Goal: Entertainment & Leisure: Browse casually

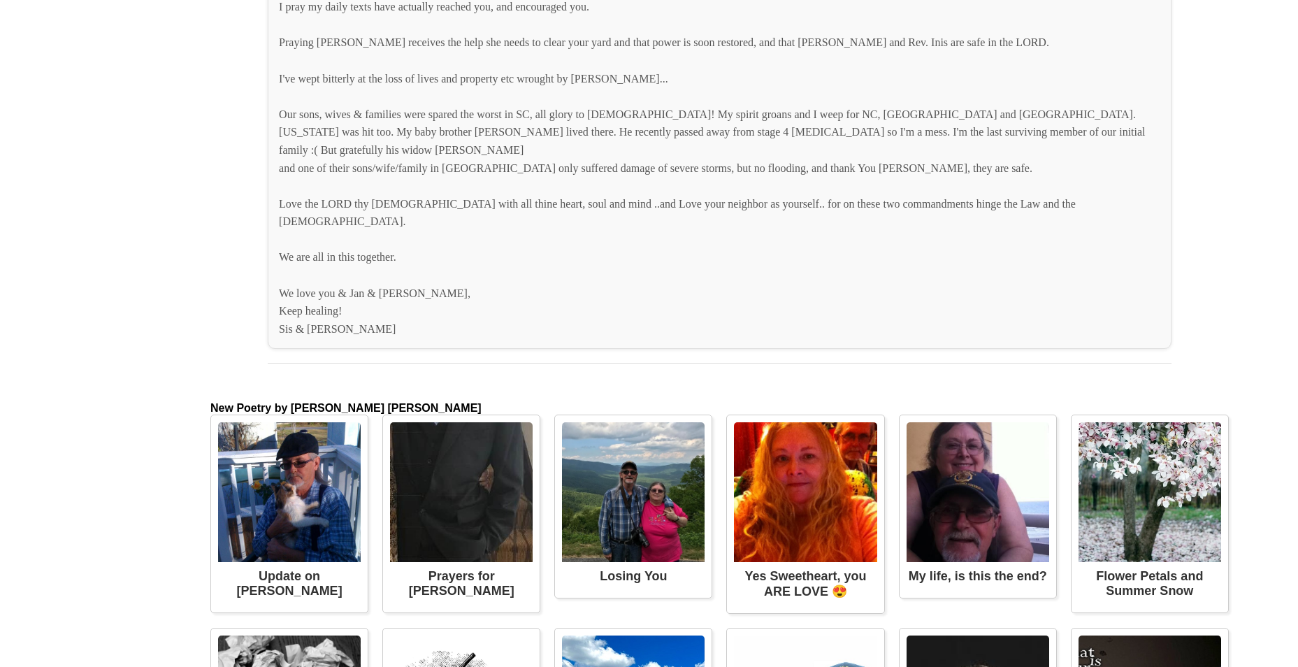
scroll to position [2376, 0]
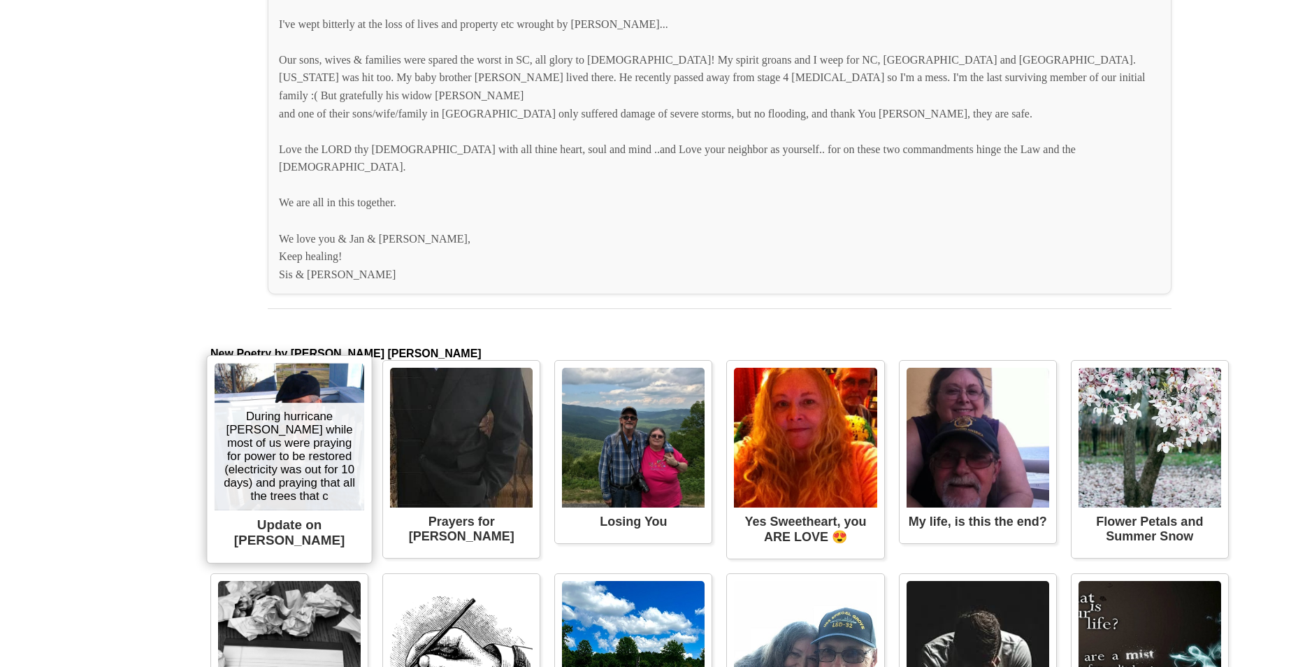
click at [261, 364] on img at bounding box center [290, 436] width 150 height 147
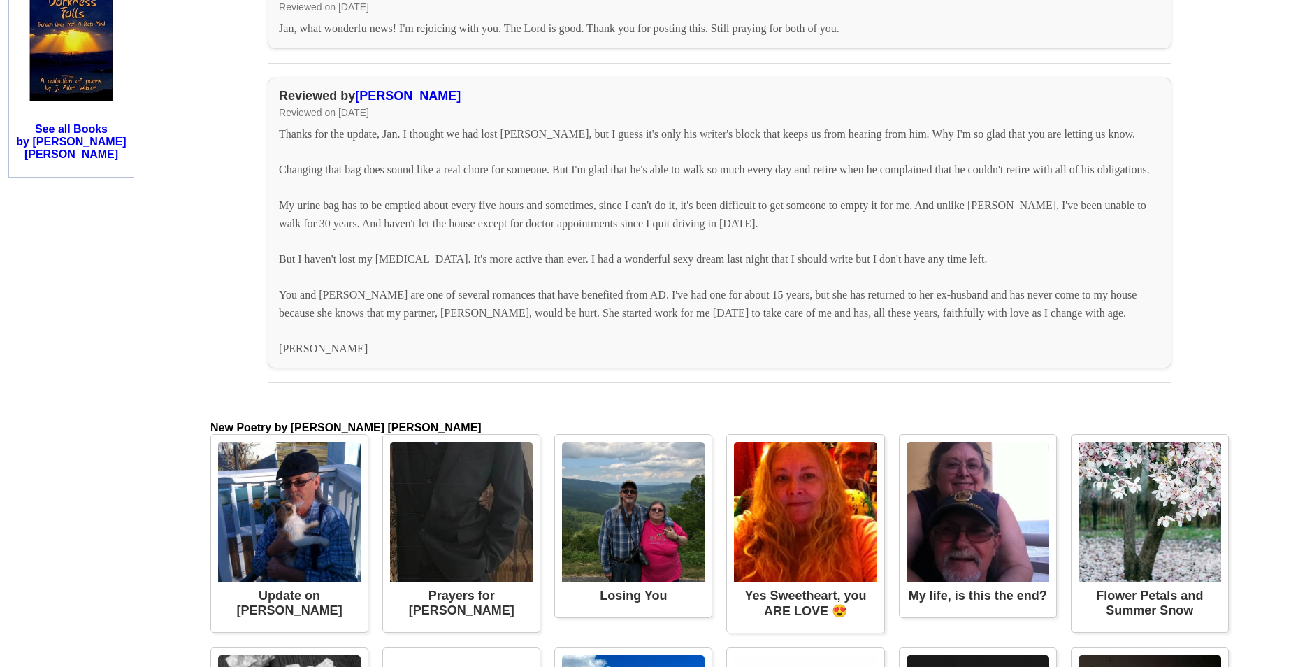
scroll to position [1747, 0]
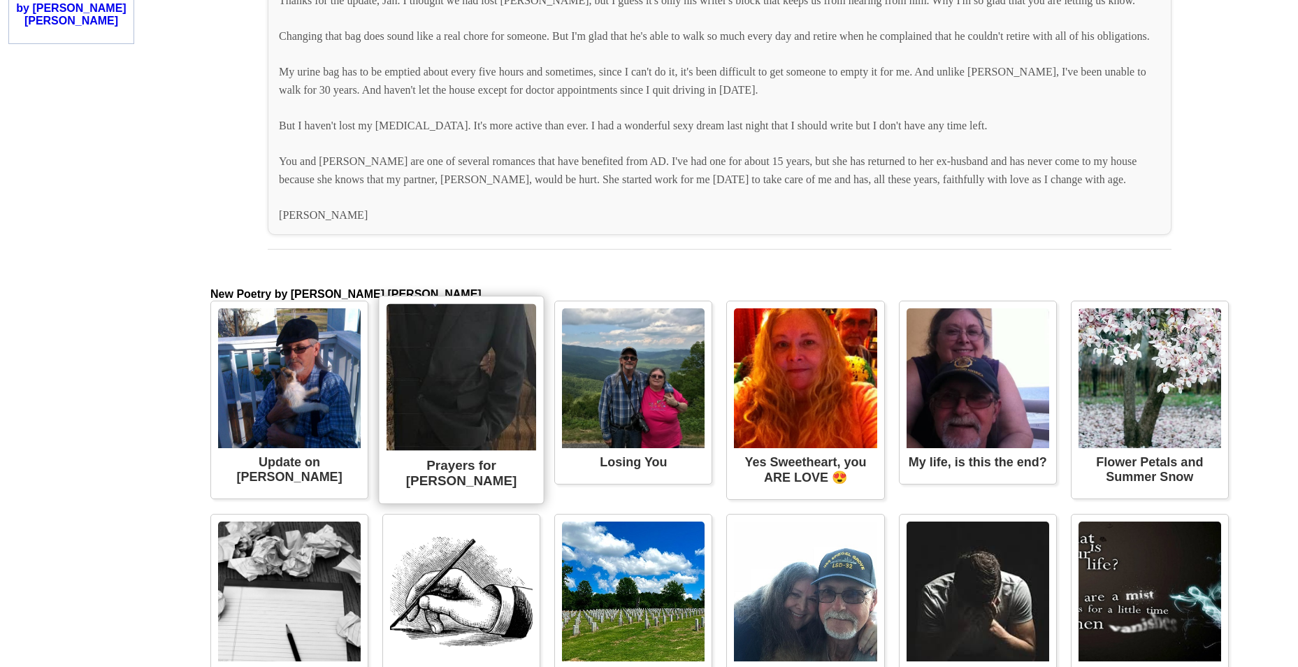
click at [451, 391] on img at bounding box center [461, 377] width 150 height 147
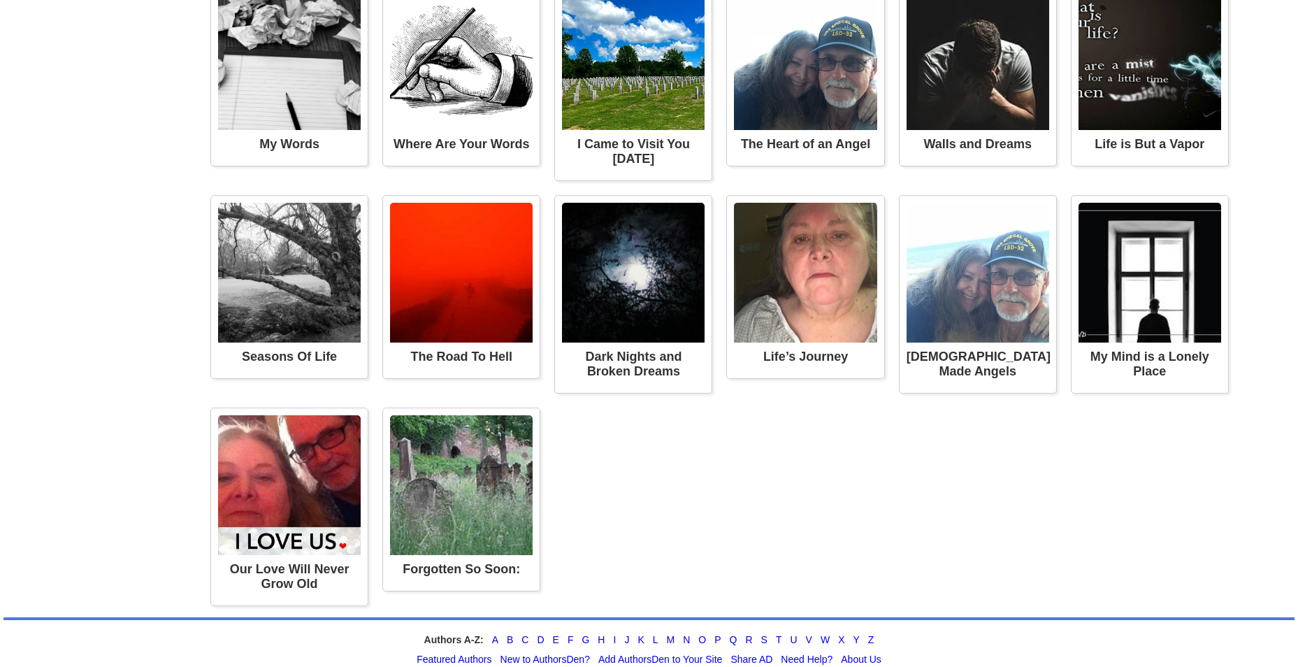
scroll to position [3494, 0]
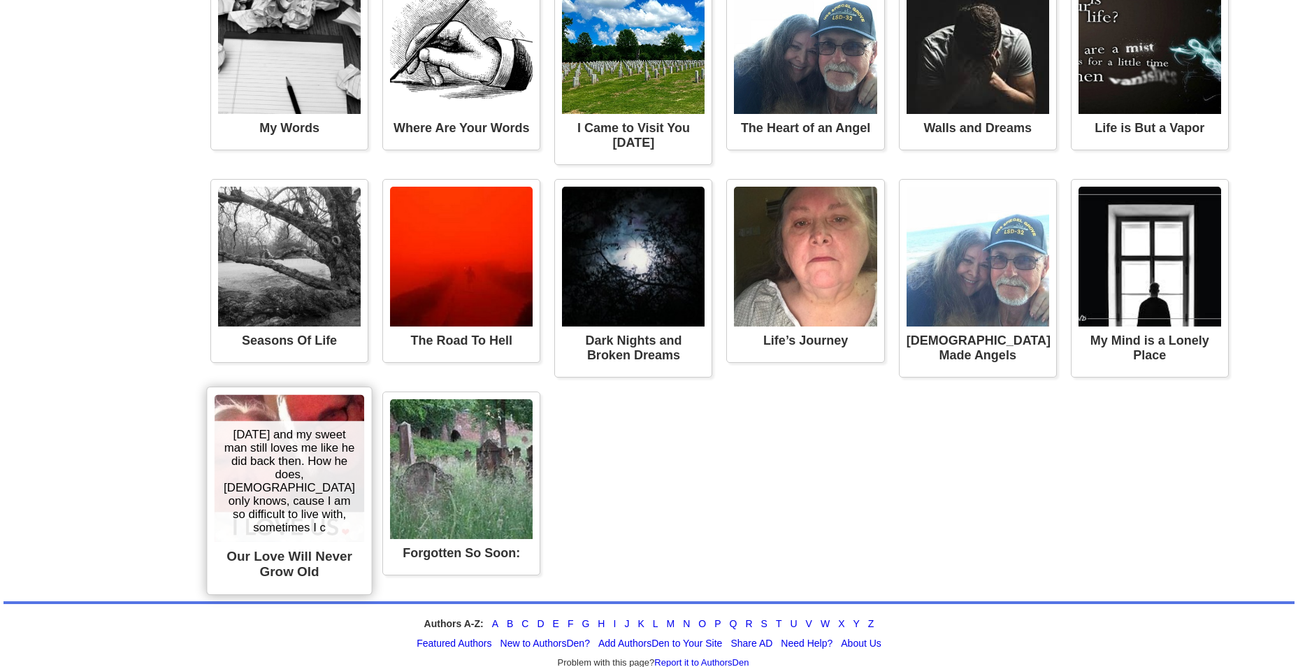
click at [273, 444] on div "10 years later and my sweet man still loves me like he did back then. How he do…" at bounding box center [290, 481] width 150 height 120
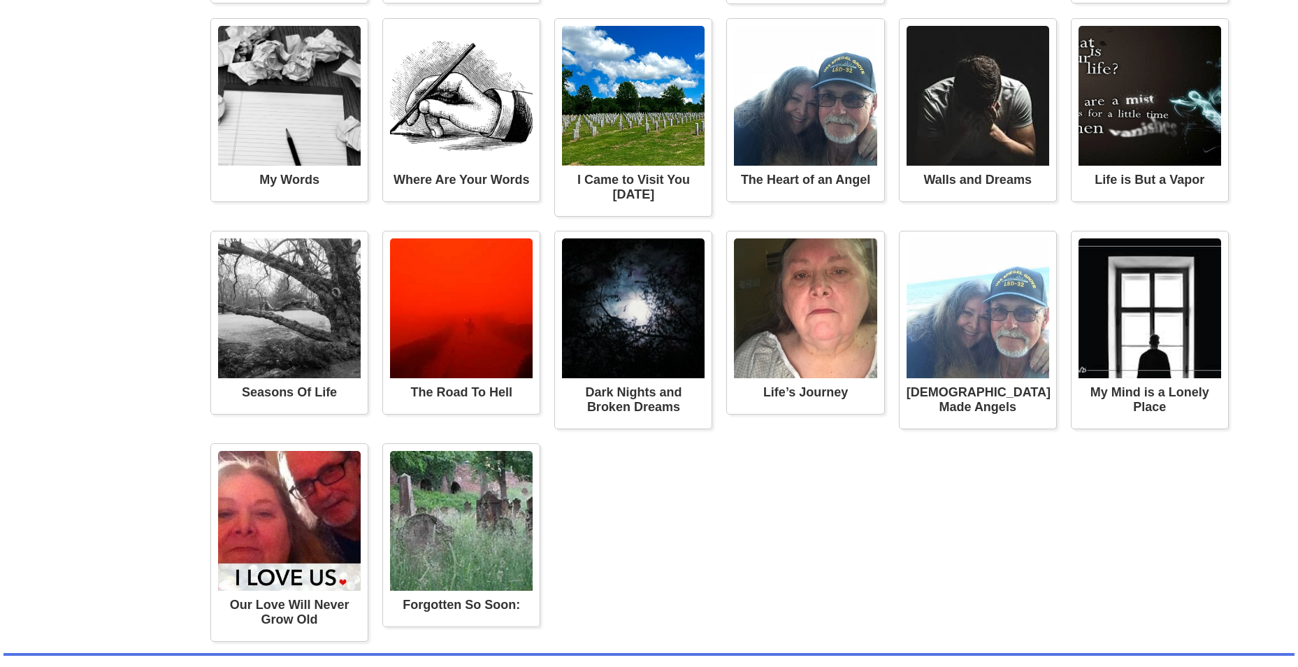
scroll to position [1887, 0]
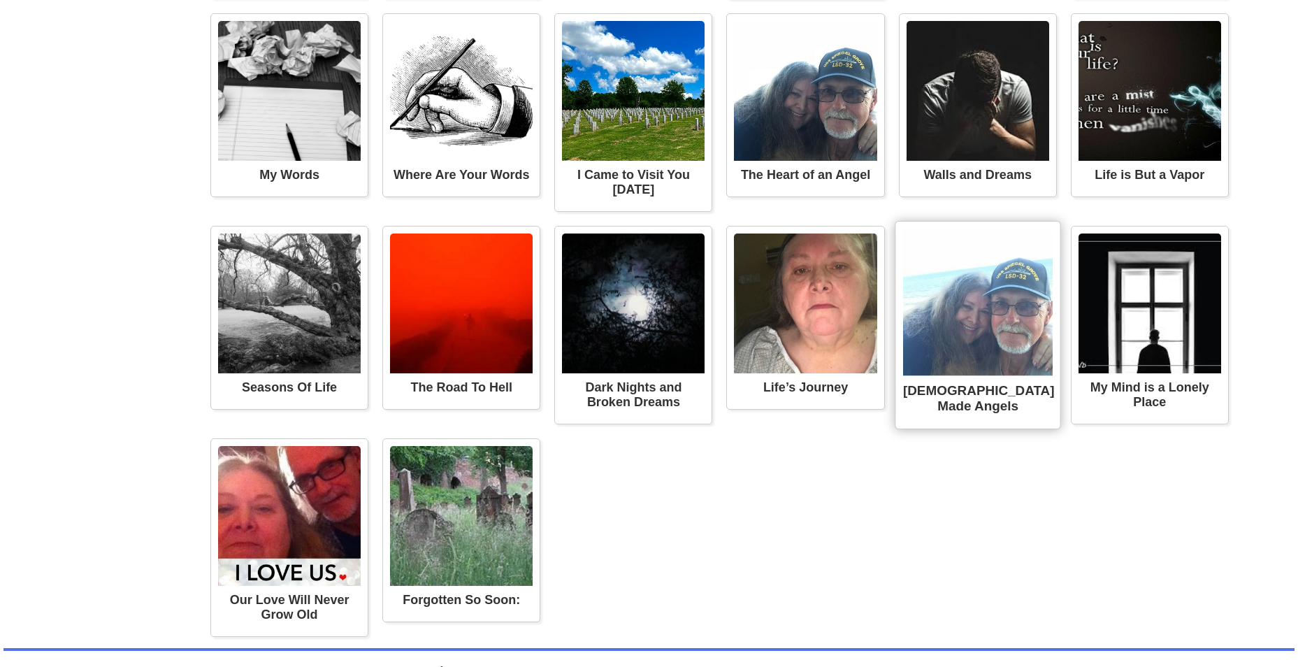
click at [981, 319] on img at bounding box center [978, 302] width 150 height 147
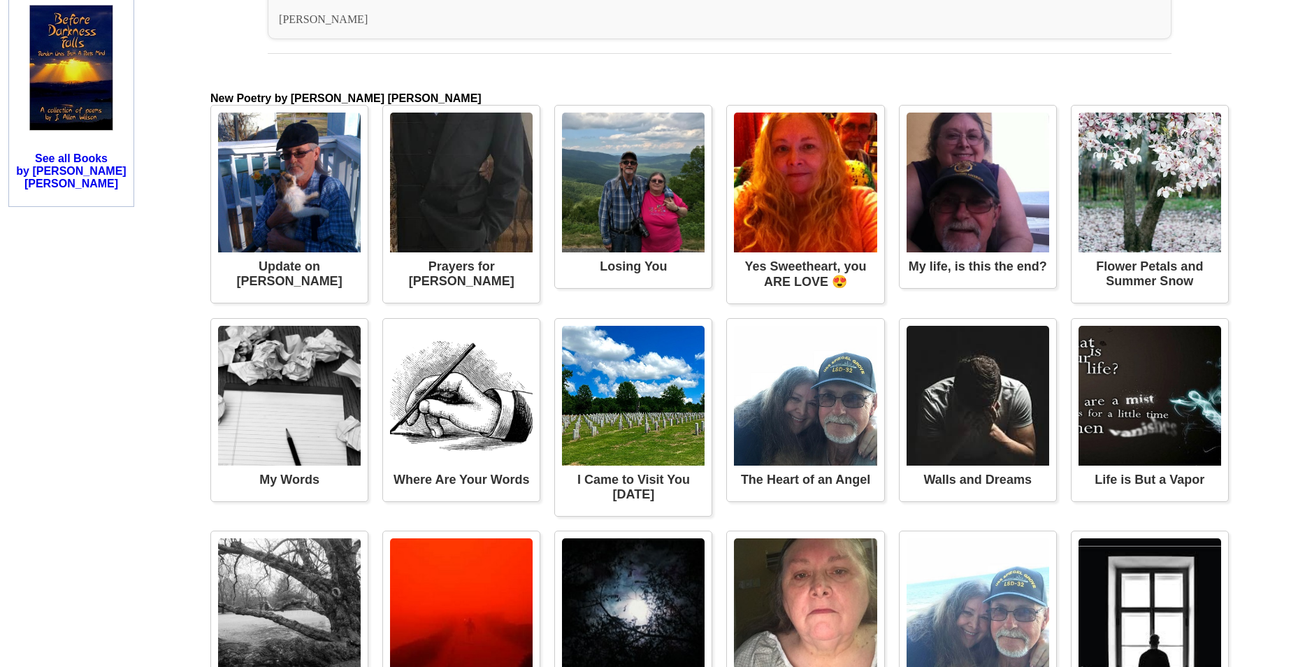
scroll to position [1677, 0]
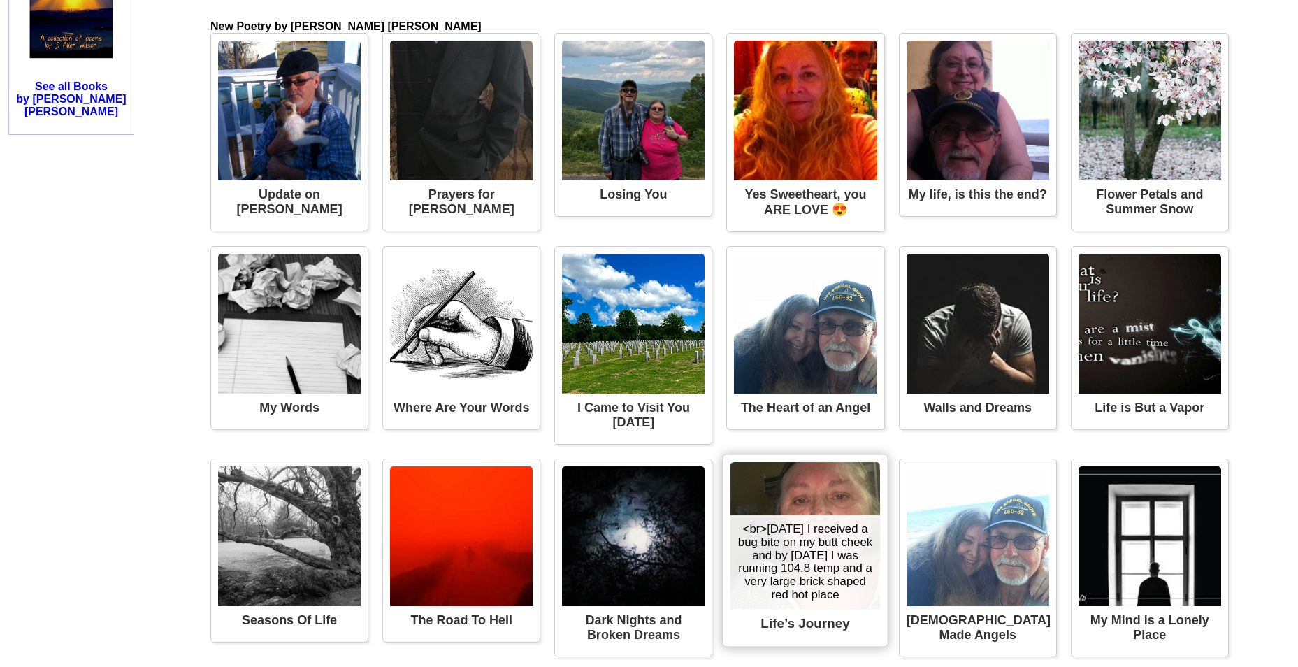
click at [799, 526] on div "<br>[DATE] I received a bug bite on my butt cheek and by [DATE] I was running 1…" at bounding box center [805, 562] width 150 height 94
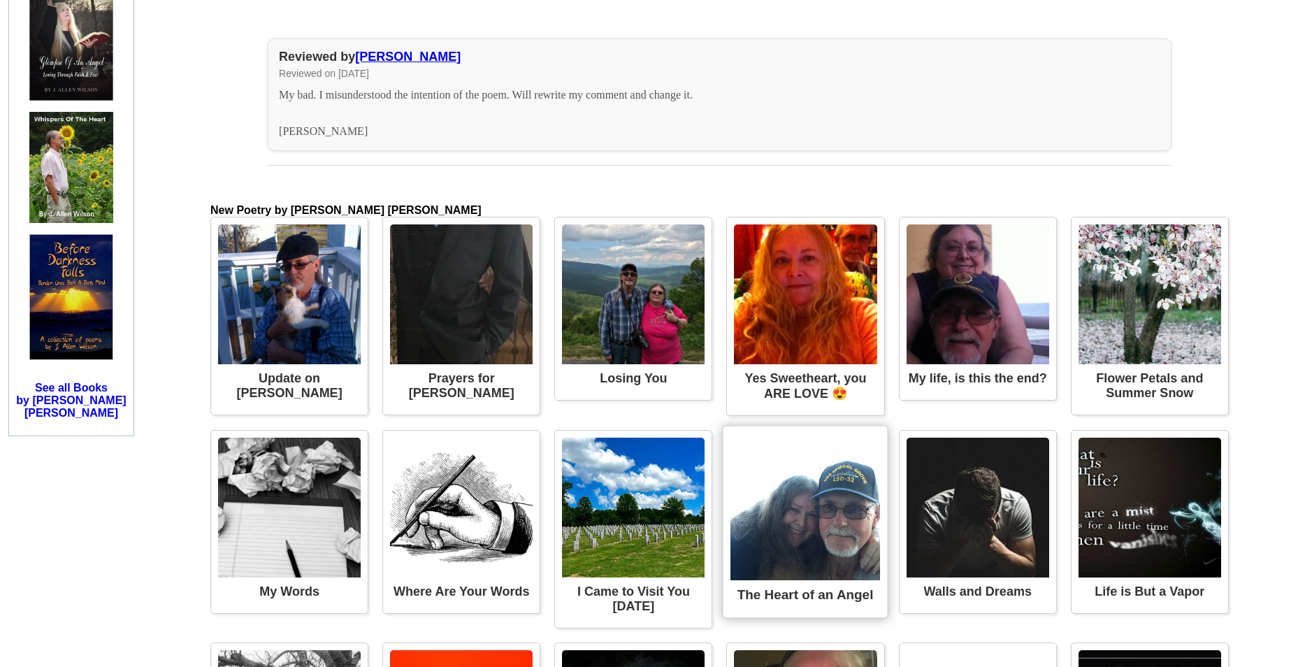
scroll to position [1308, 0]
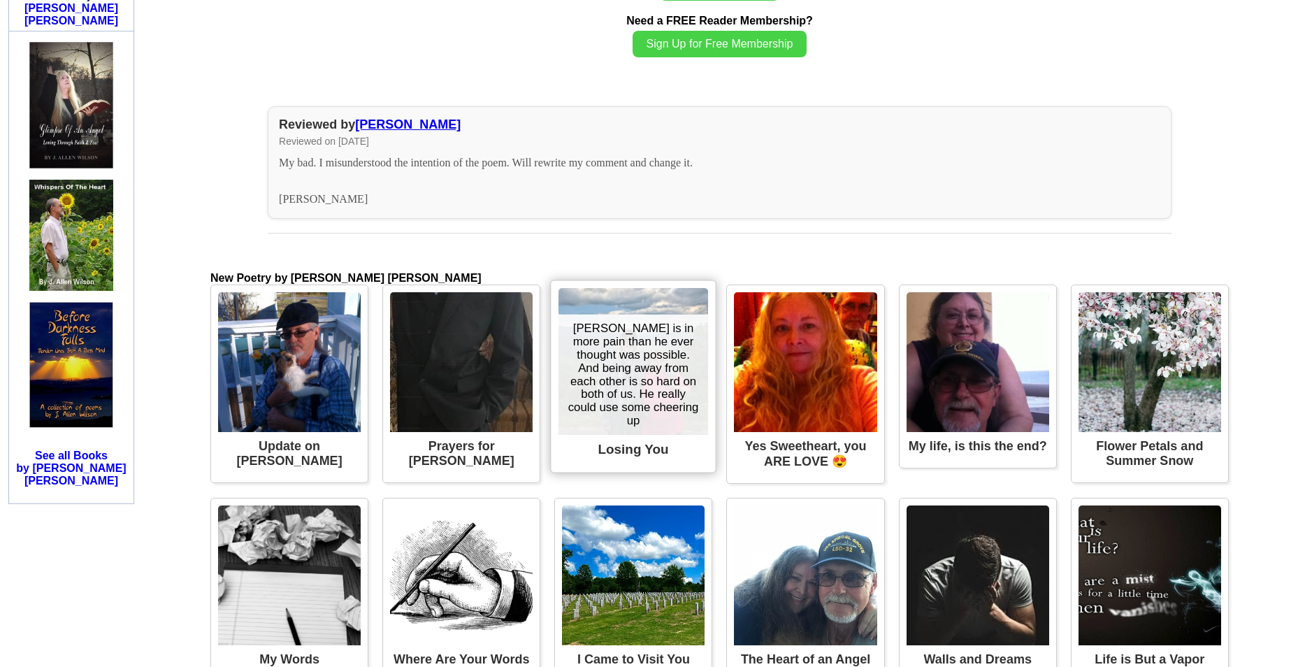
click at [627, 379] on div "[PERSON_NAME] is in more pain than he ever thought was possible. And being away…" at bounding box center [633, 374] width 150 height 120
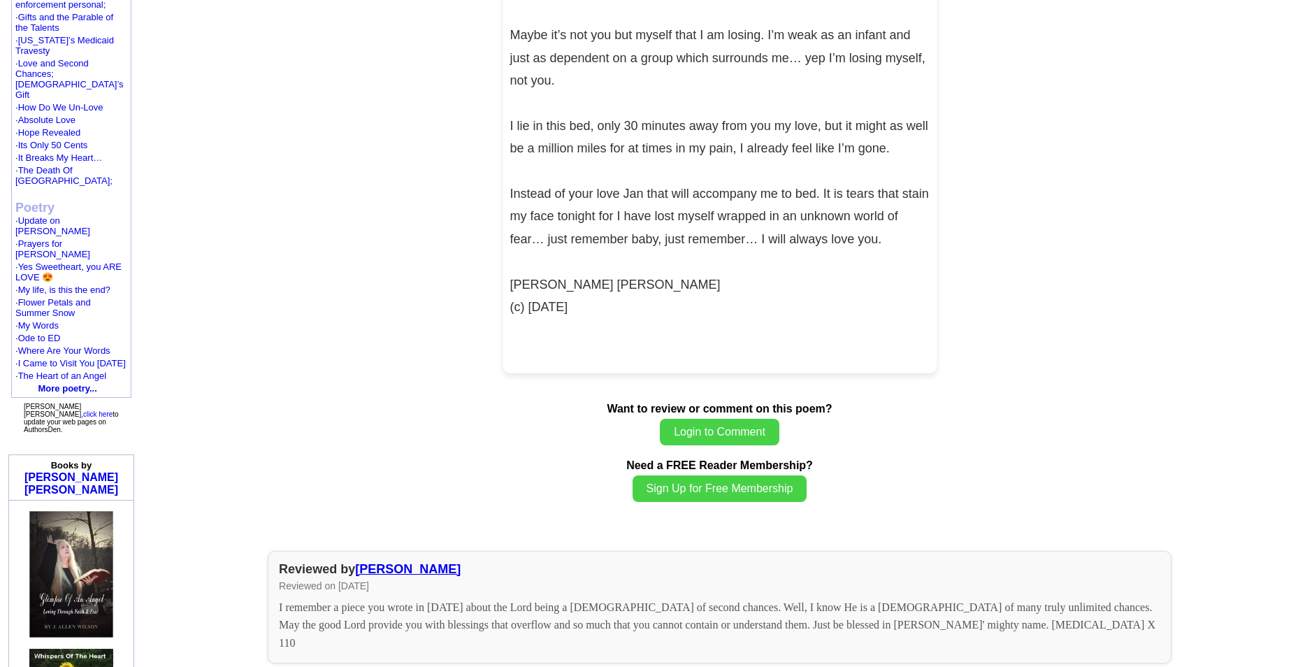
scroll to position [839, 0]
click at [78, 384] on b "More poetry..." at bounding box center [67, 389] width 59 height 10
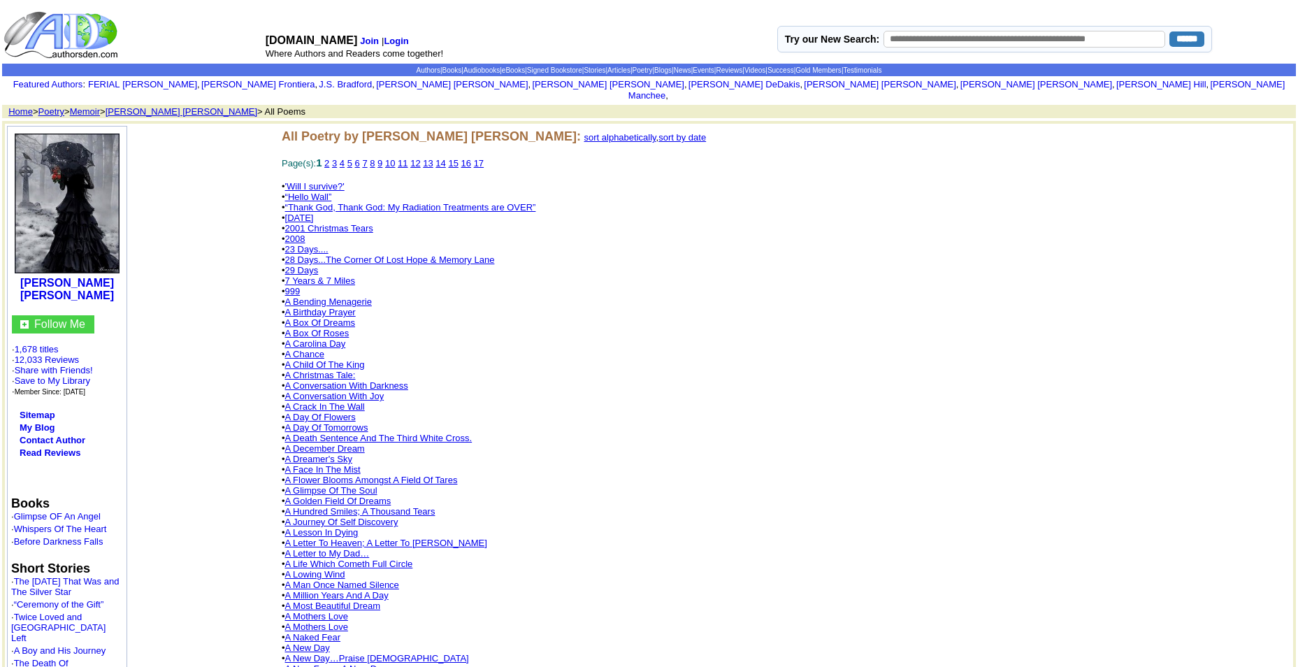
click at [658, 132] on link "sort by date" at bounding box center [682, 137] width 48 height 10
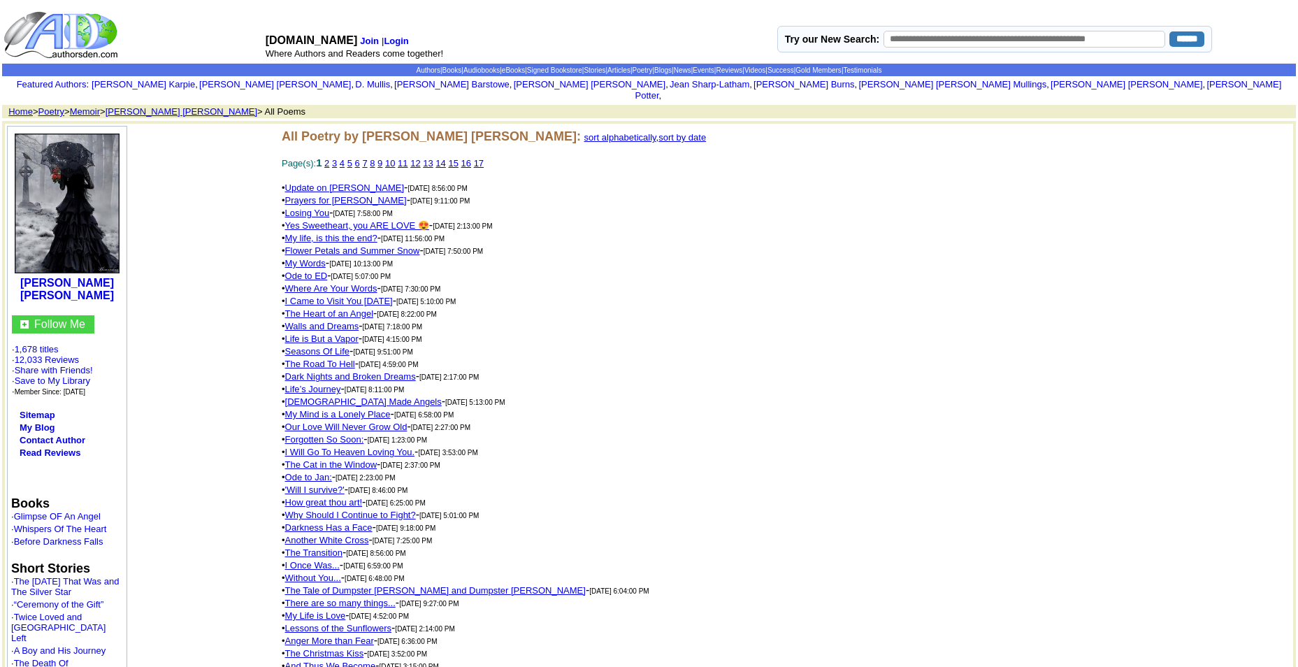
click at [345, 158] on link "4" at bounding box center [342, 163] width 5 height 10
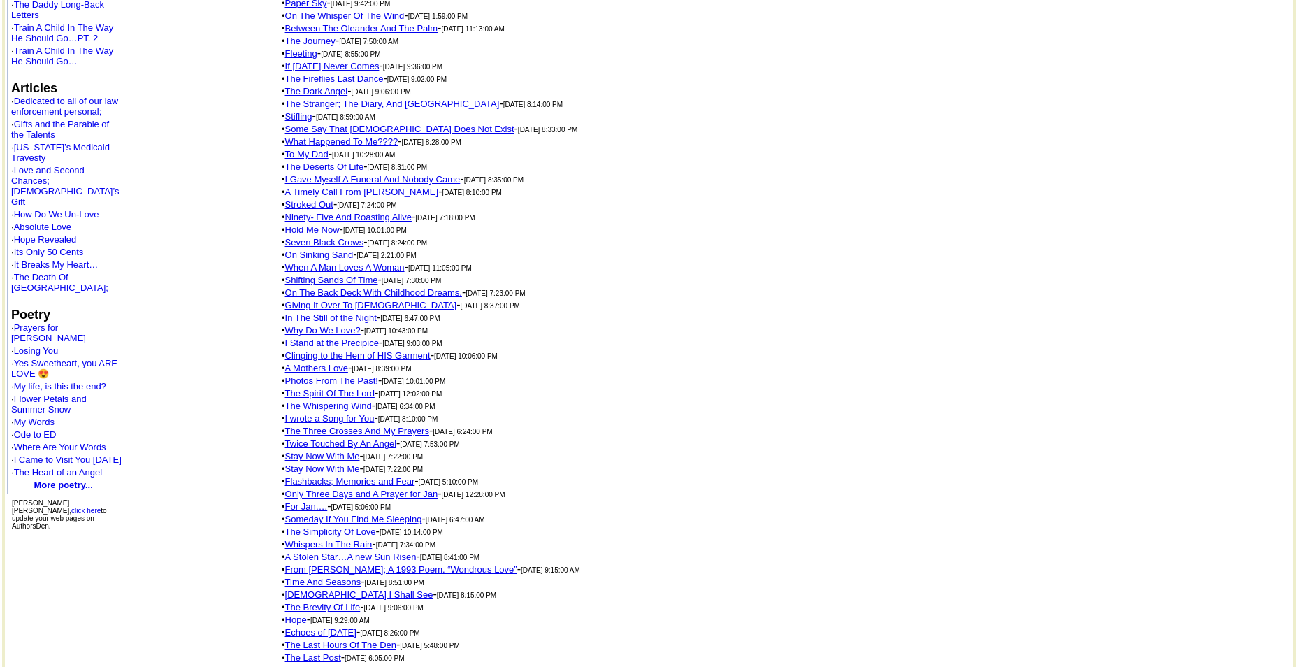
scroll to position [903, 0]
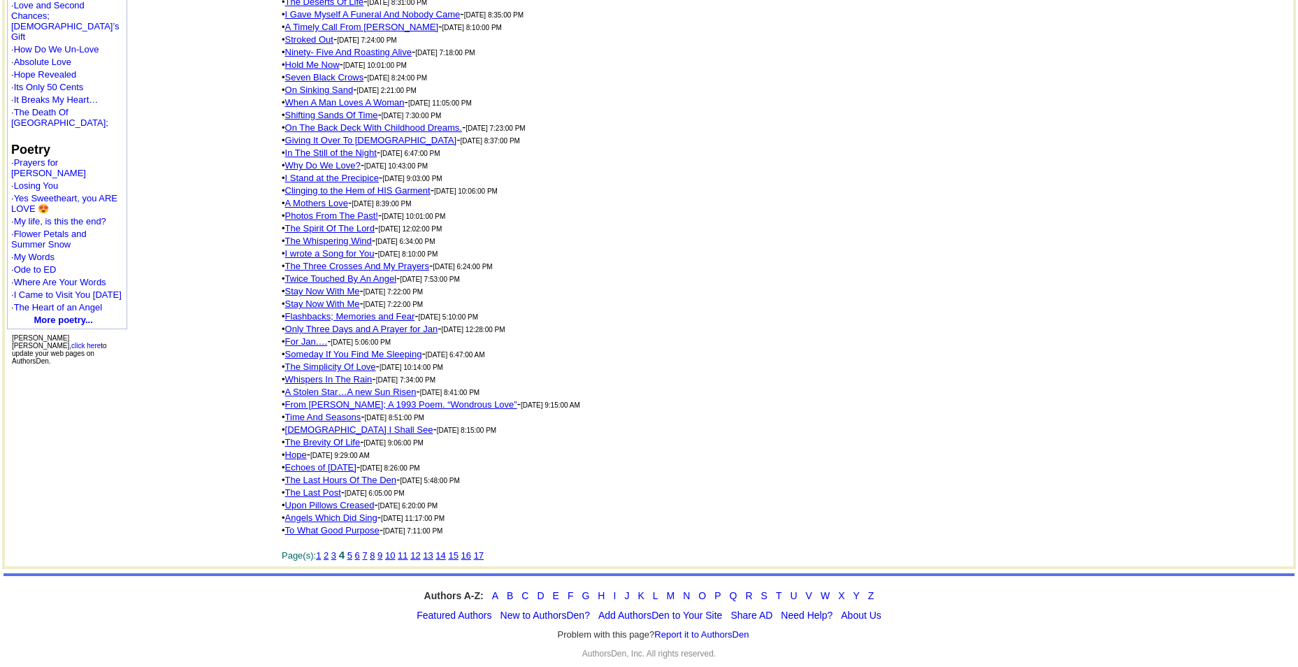
click at [352, 550] on link "5" at bounding box center [349, 555] width 5 height 10
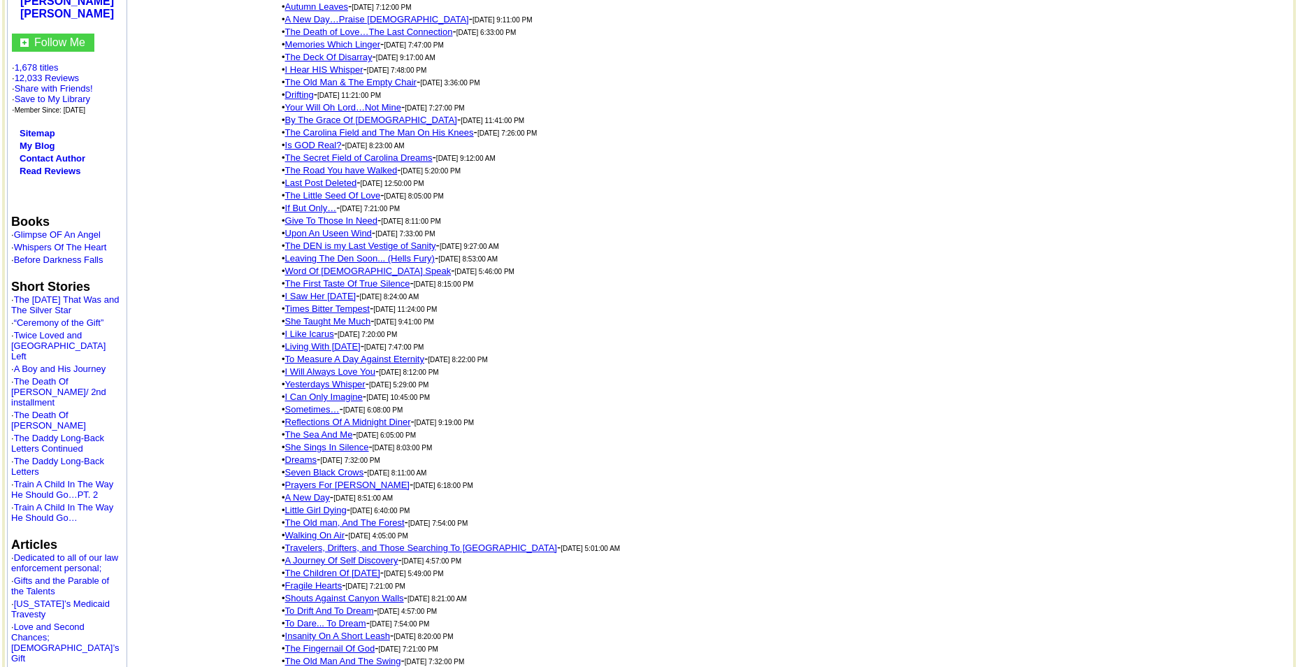
scroll to position [280, 0]
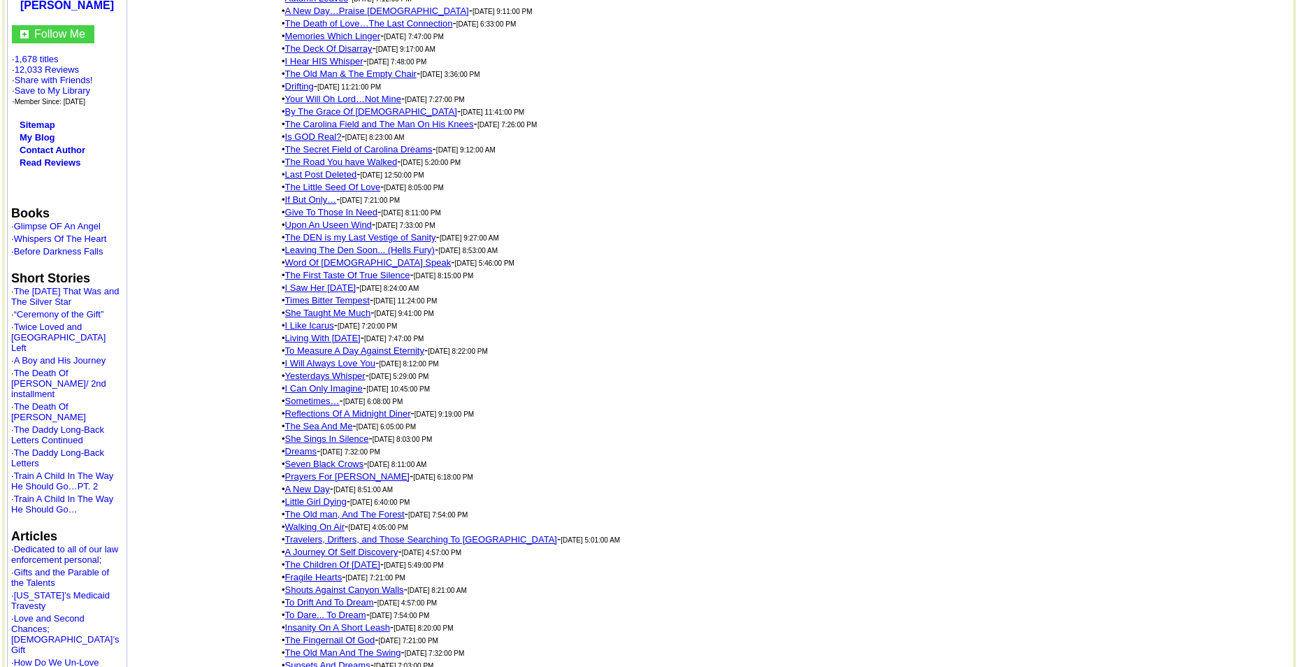
click at [310, 453] on link "Dreams" at bounding box center [301, 451] width 32 height 10
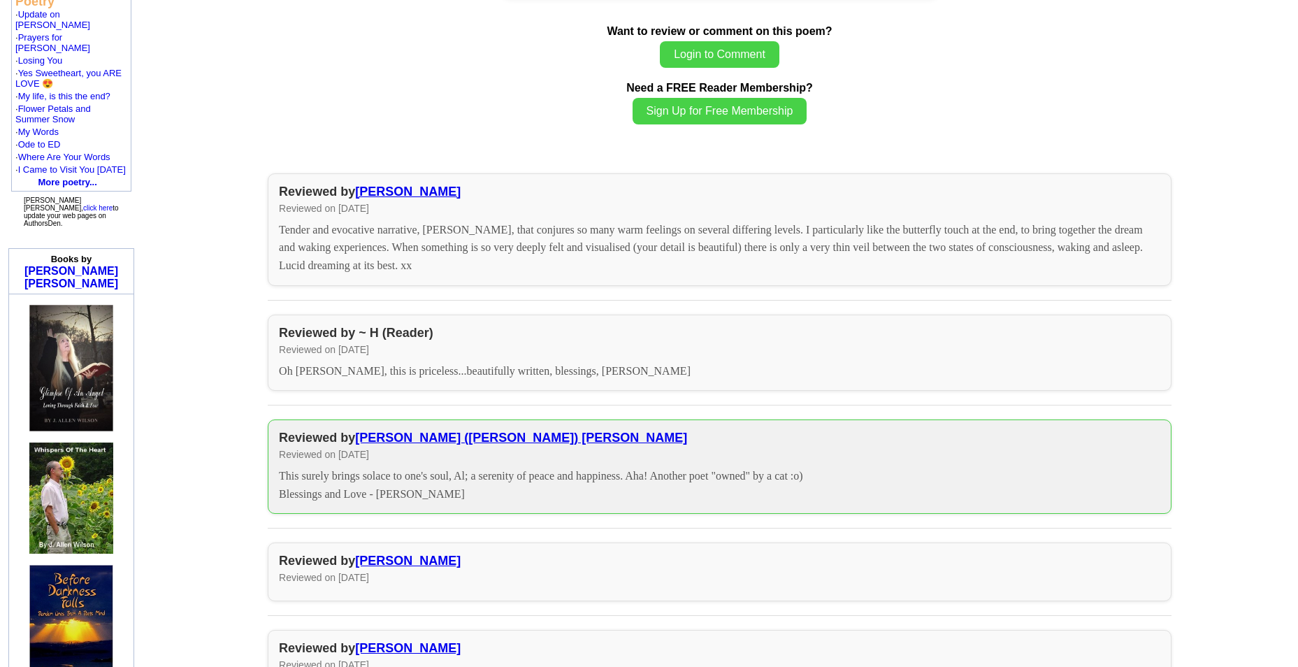
scroll to position [1048, 0]
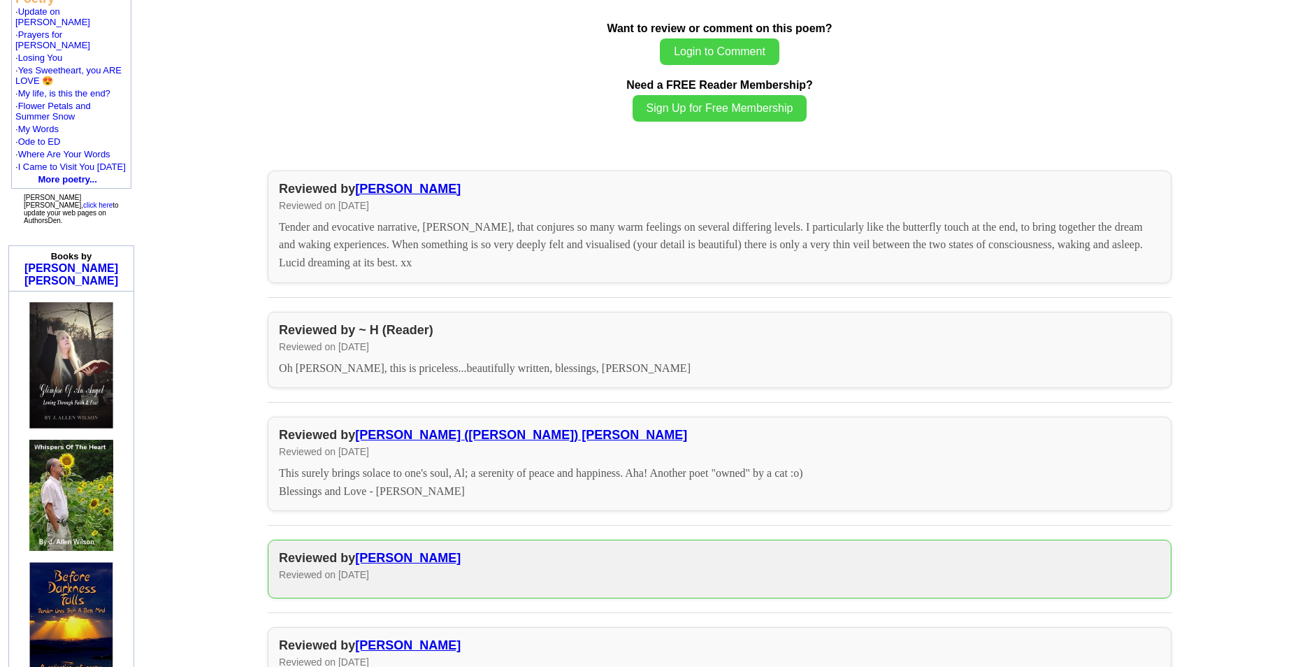
click at [423, 551] on link "Dawn Anderson" at bounding box center [408, 558] width 106 height 14
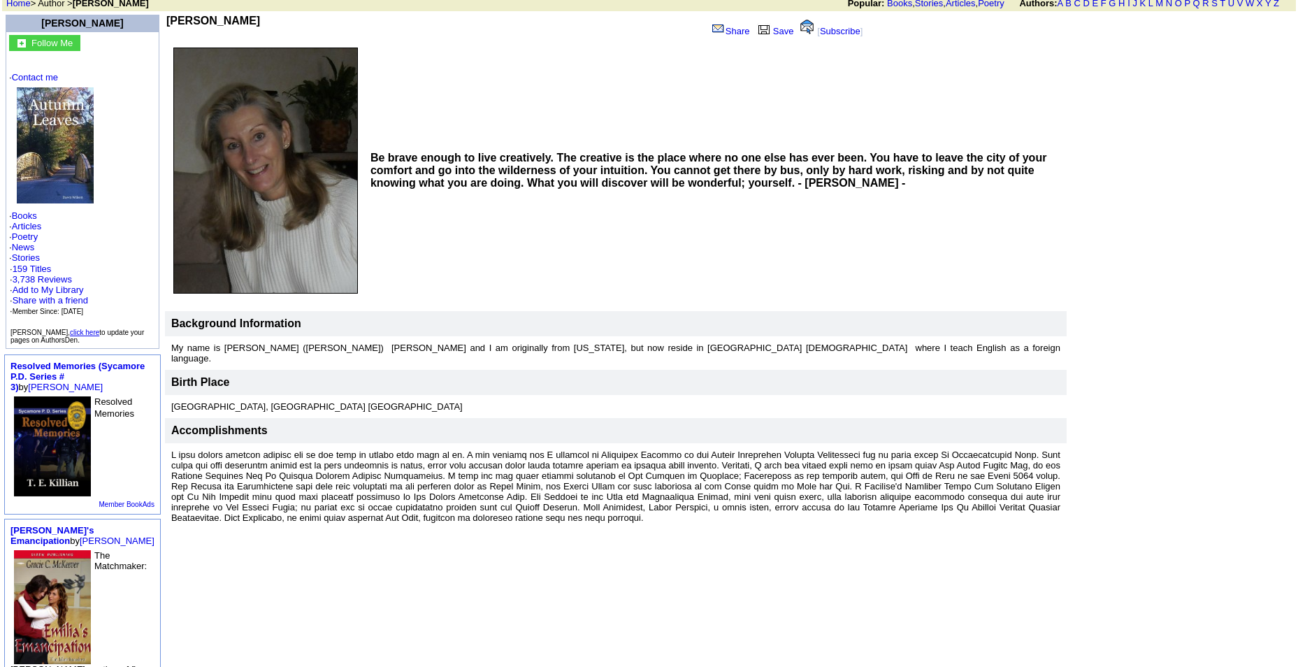
scroll to position [100, 0]
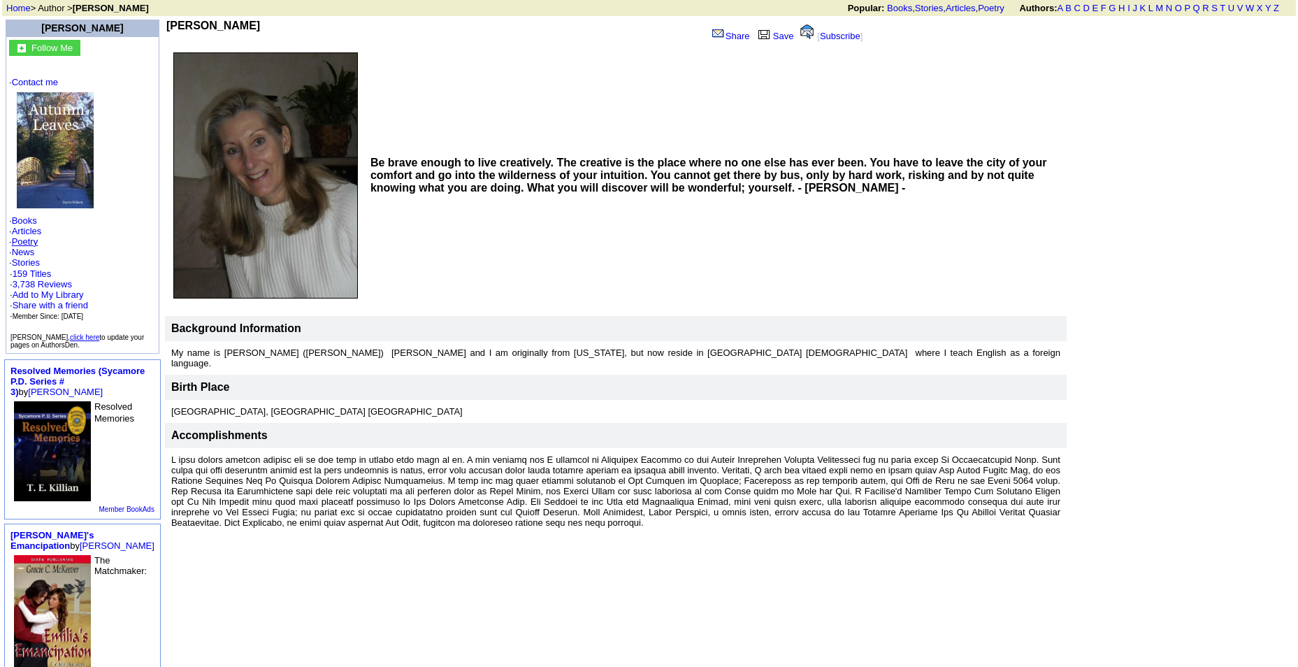
click at [36, 236] on link "Poetry" at bounding box center [25, 241] width 27 height 10
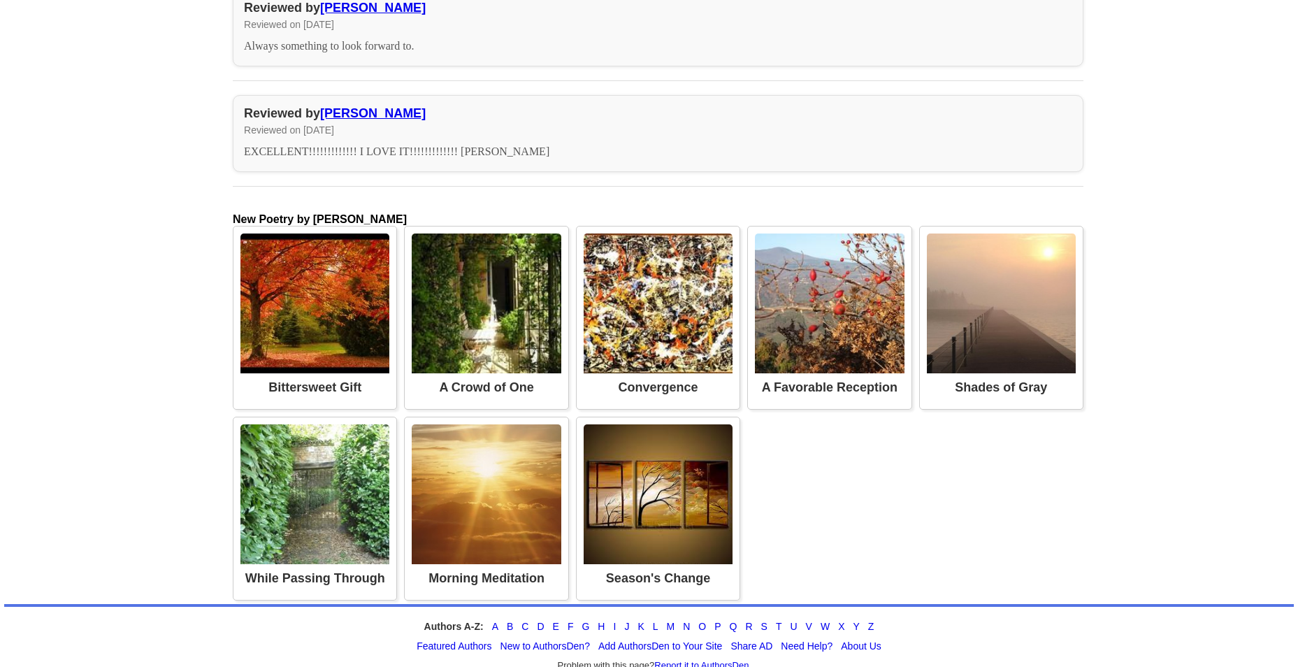
scroll to position [4792, 0]
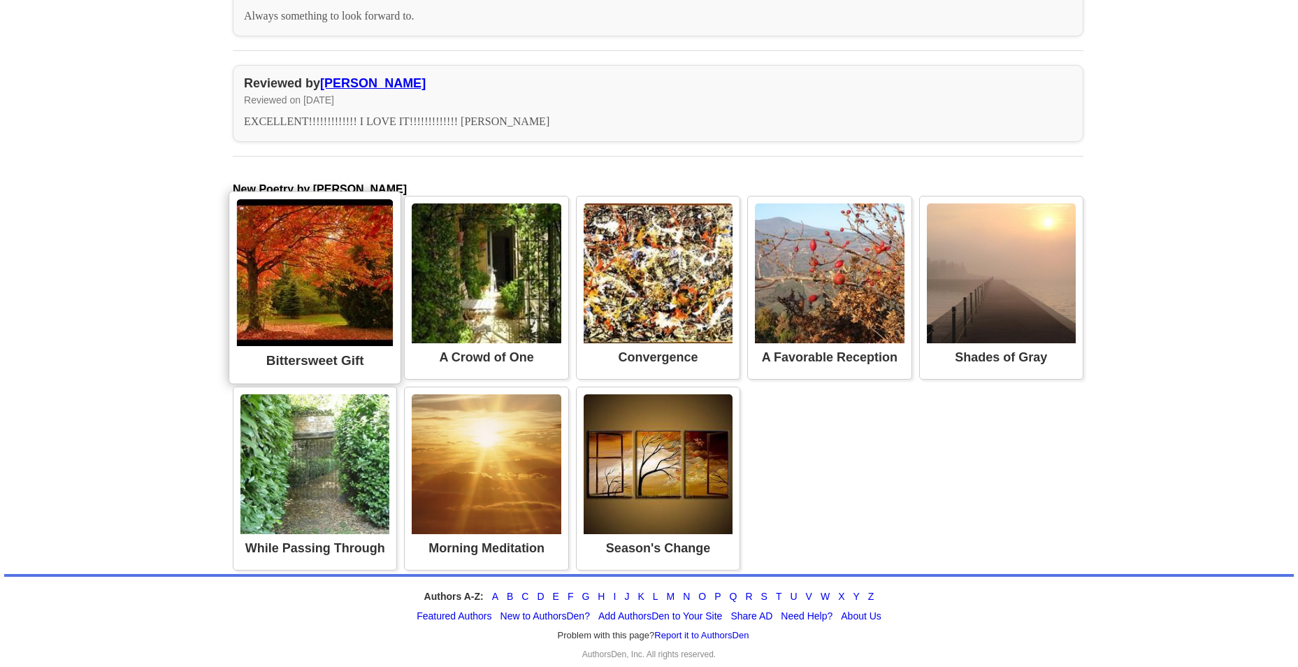
click at [319, 295] on img at bounding box center [315, 272] width 157 height 147
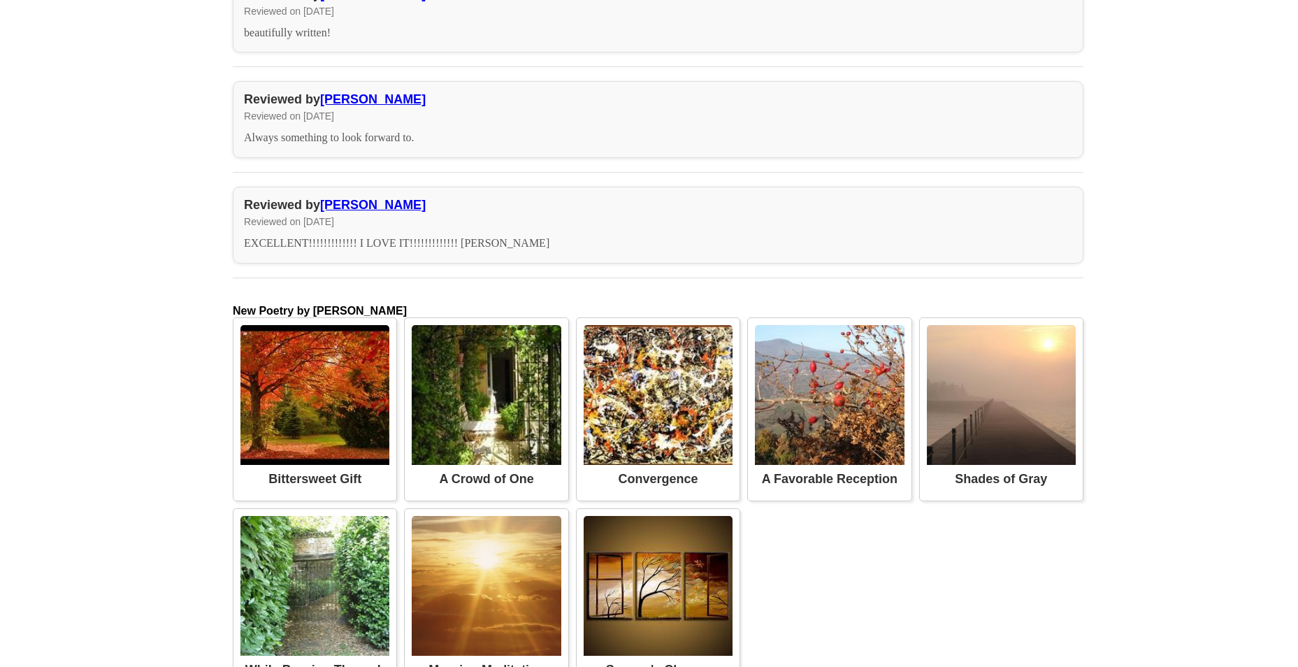
scroll to position [4682, 0]
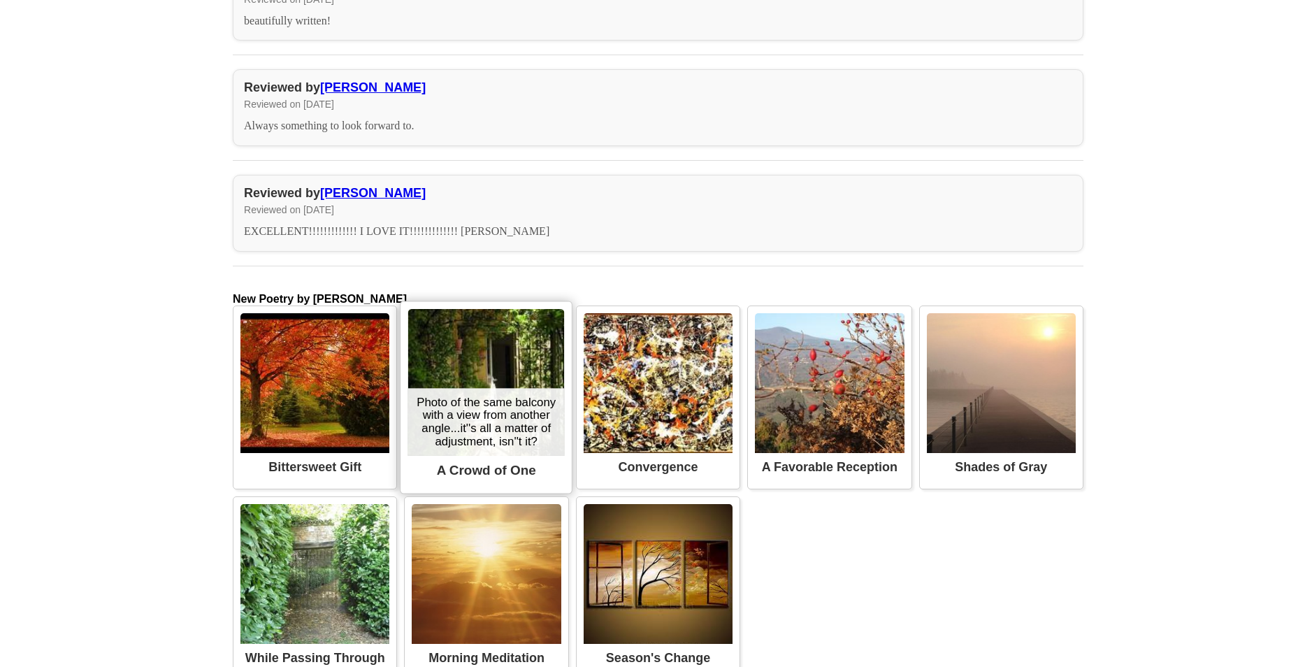
click at [496, 388] on div "Photo of the same balcony with a view from another angle...it''s all a matter o…" at bounding box center [486, 422] width 157 height 68
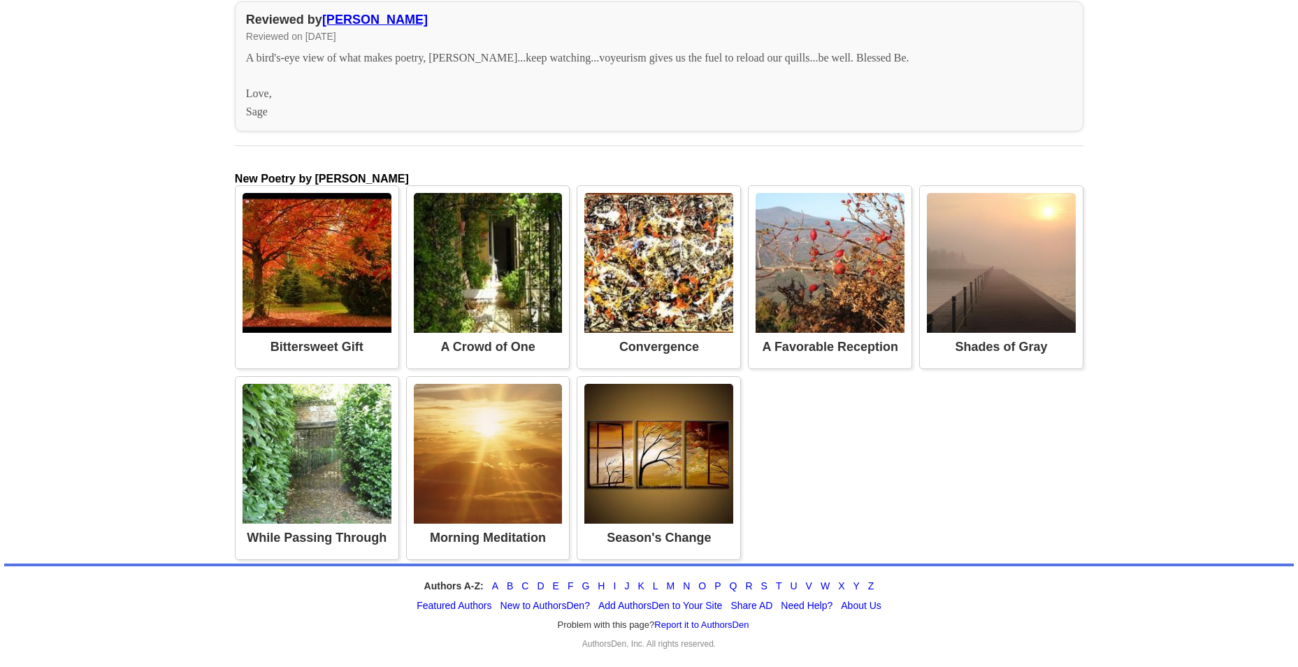
scroll to position [4260, 0]
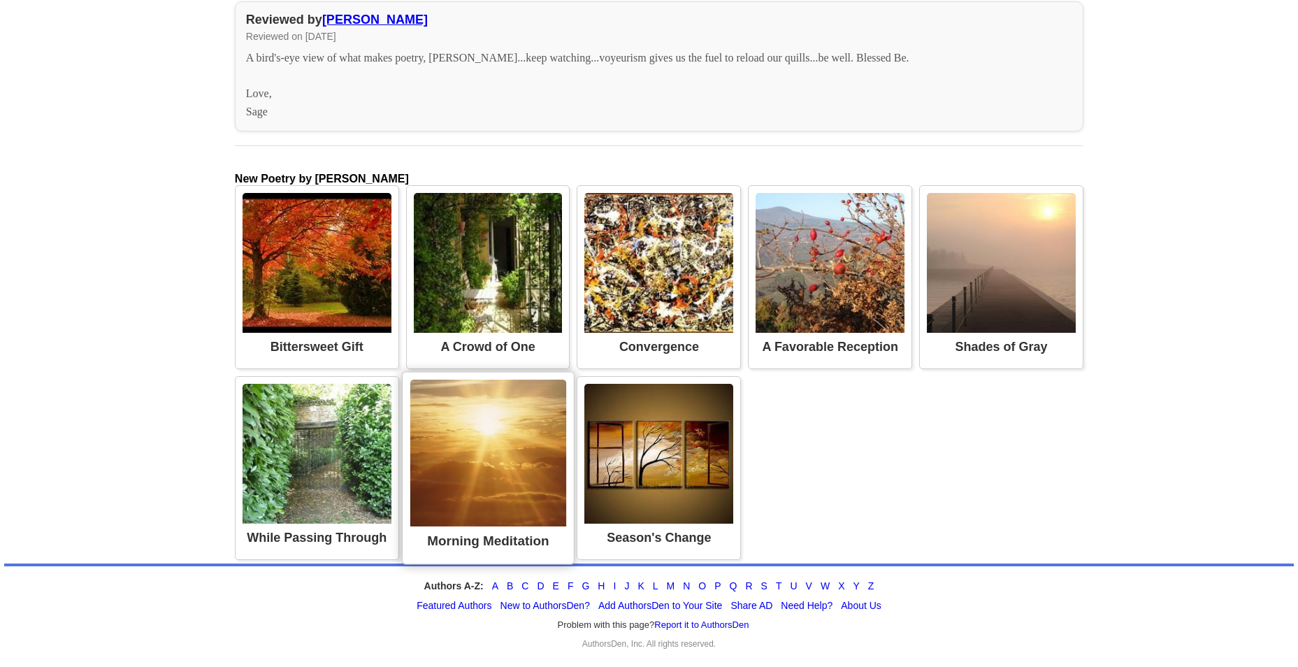
click at [498, 444] on img at bounding box center [488, 452] width 156 height 147
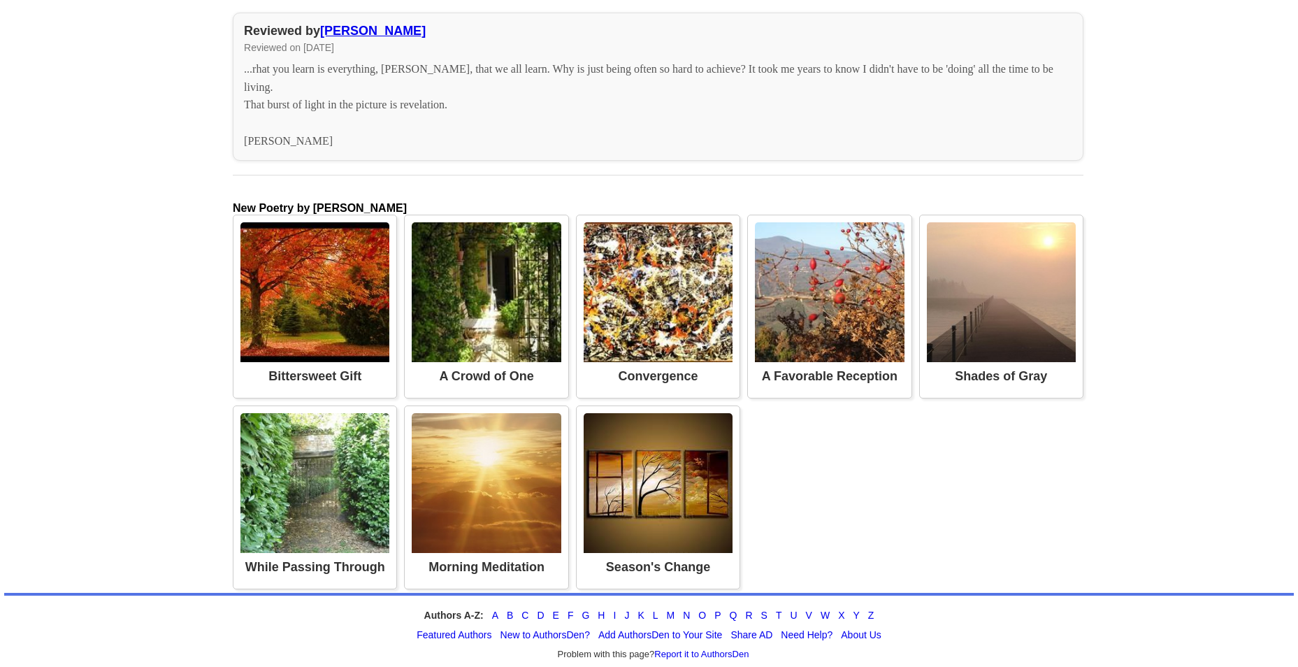
scroll to position [4389, 0]
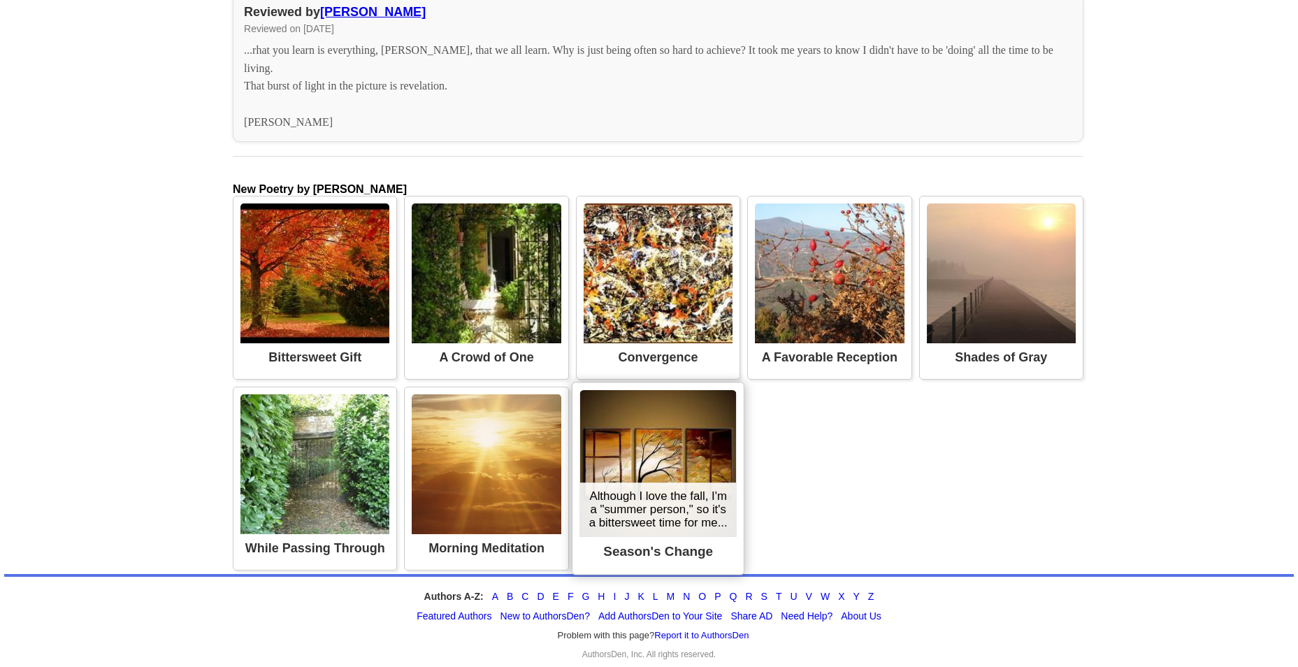
click at [680, 432] on img at bounding box center [657, 463] width 157 height 147
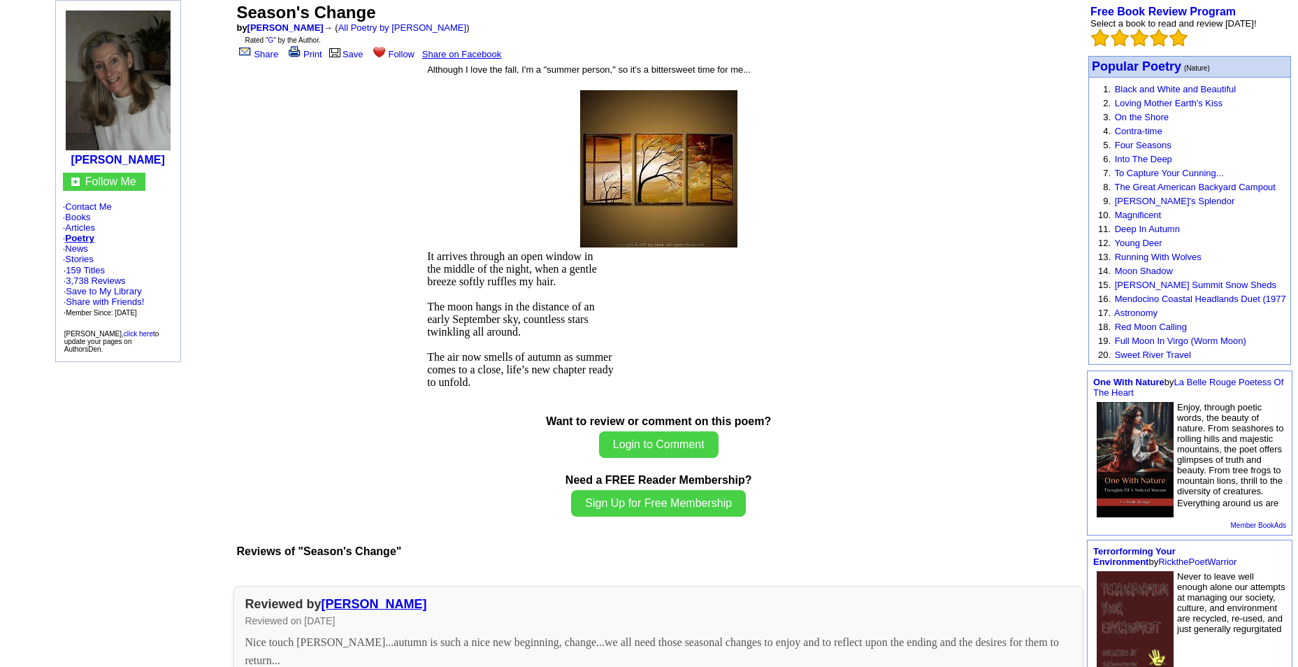
scroll to position [89, 0]
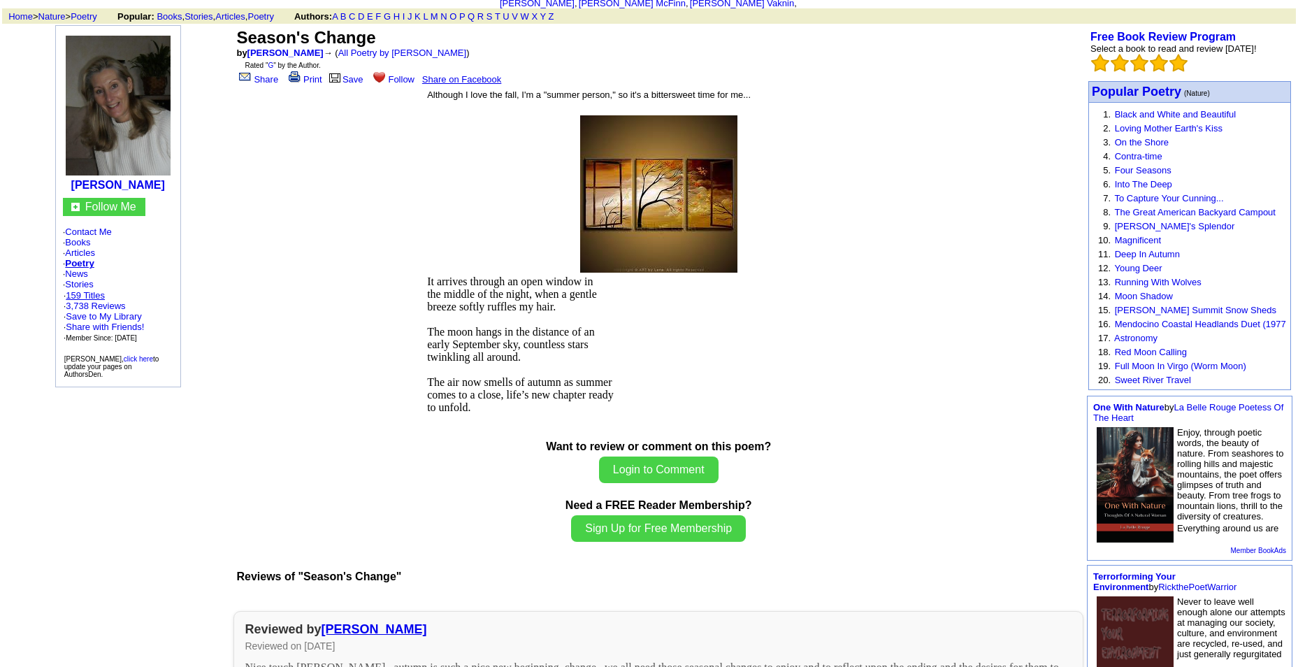
click at [78, 290] on link "159 Titles" at bounding box center [85, 295] width 39 height 10
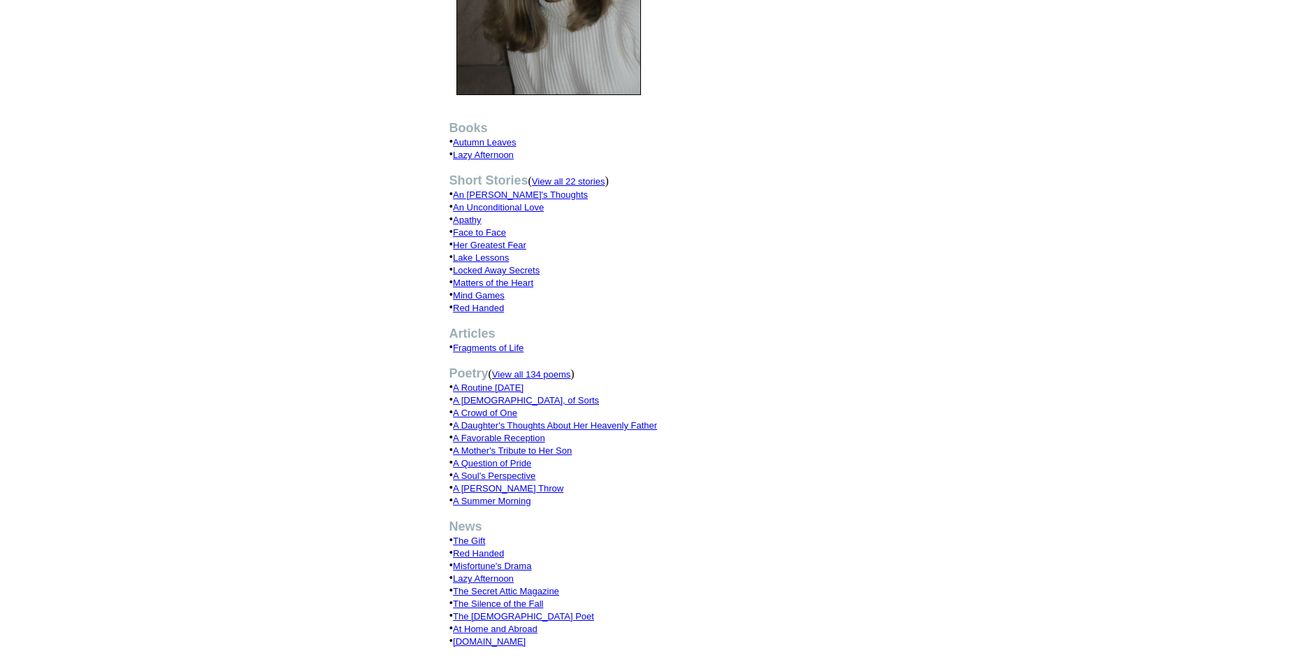
scroll to position [280, 0]
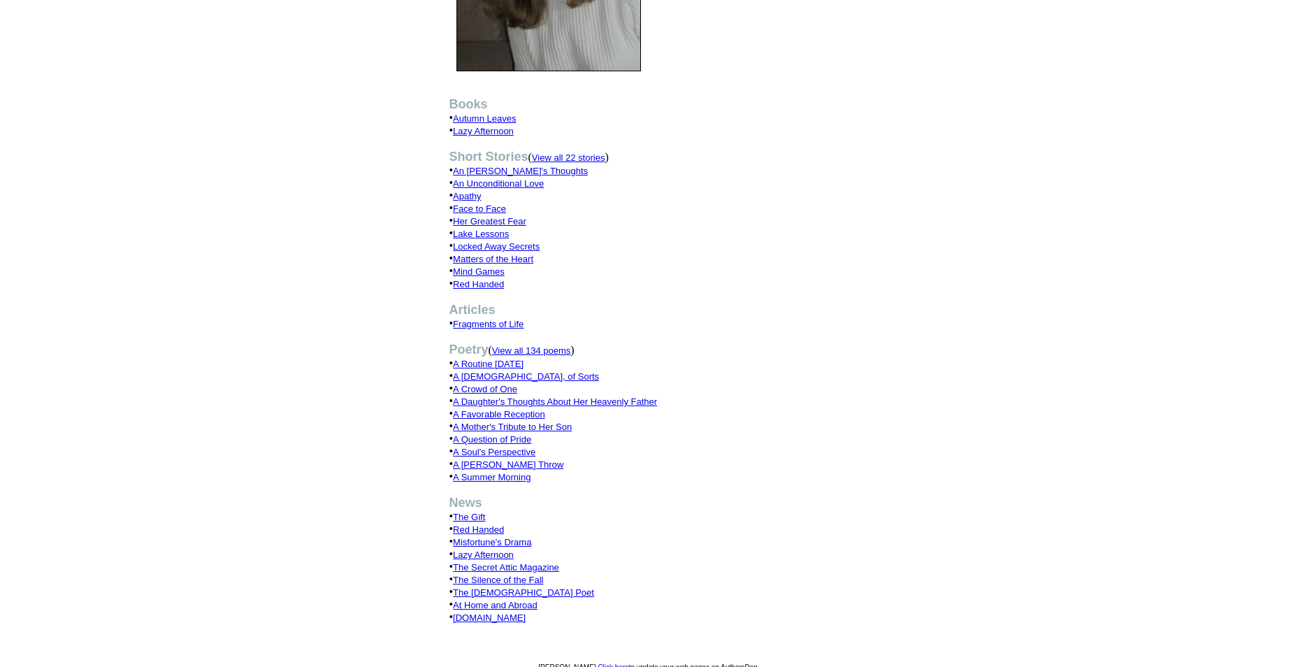
click at [551, 349] on font "View all 134 poems" at bounding box center [531, 350] width 79 height 10
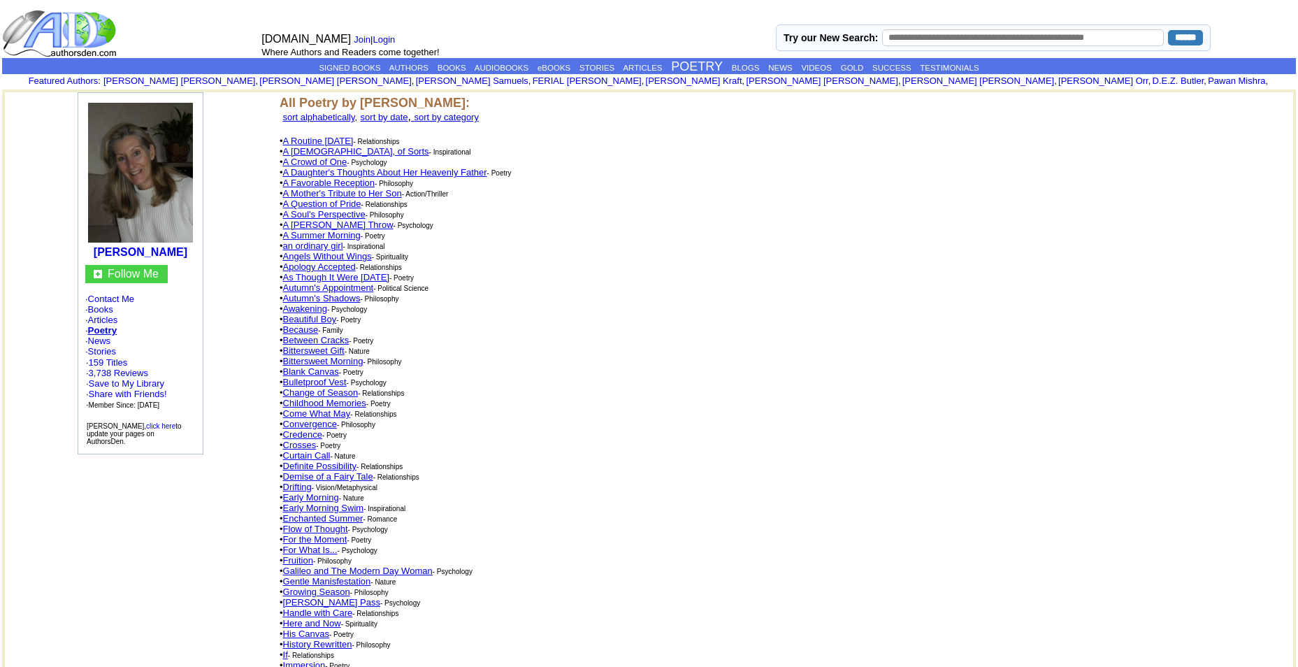
click at [408, 112] on font "sort by date" at bounding box center [385, 117] width 48 height 10
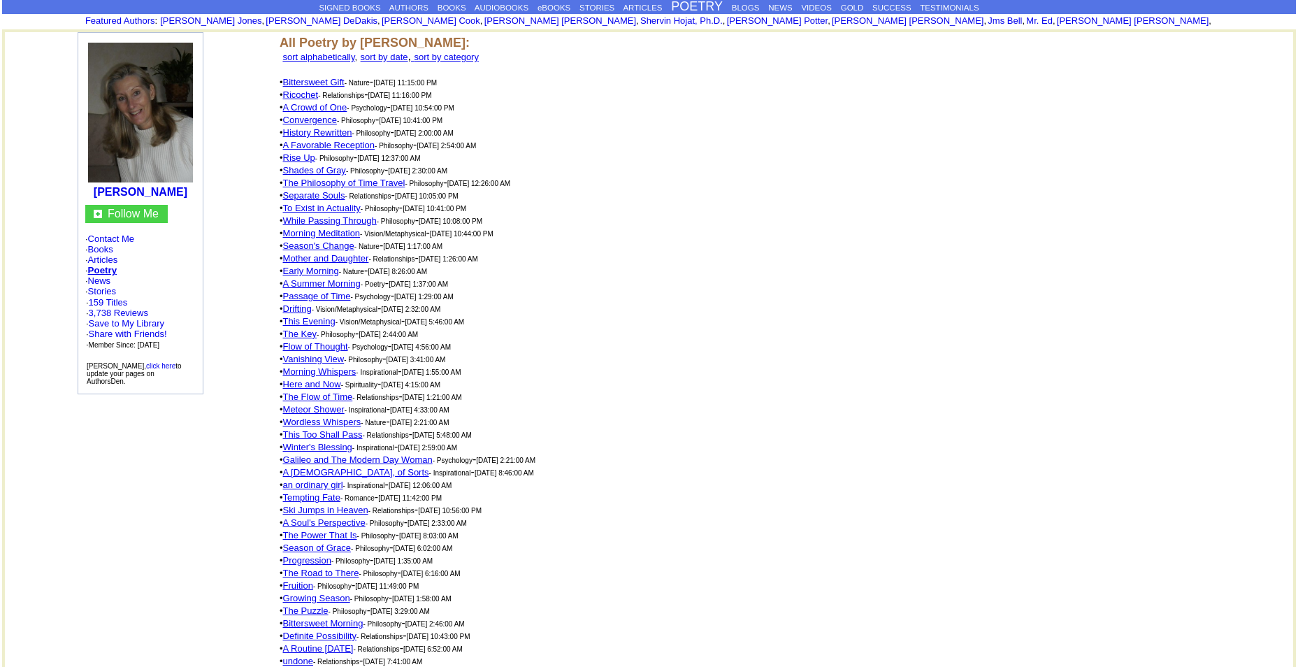
scroll to position [349, 0]
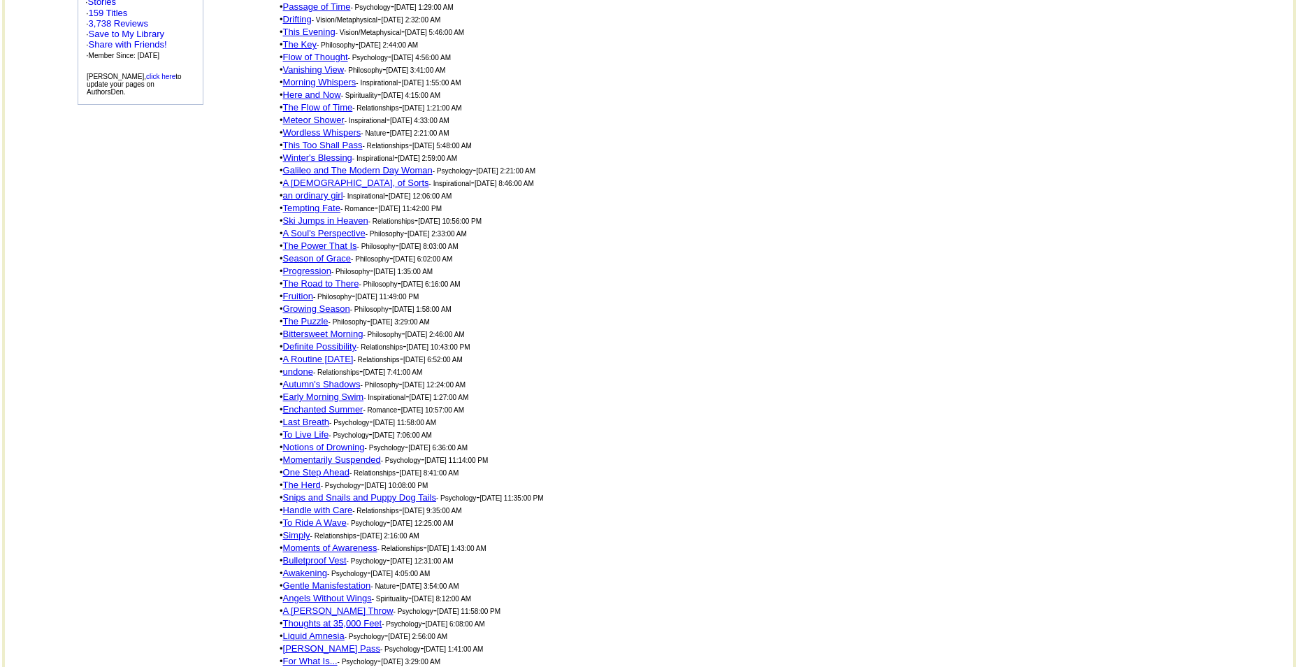
click at [296, 404] on link "Enchanted Summer" at bounding box center [323, 409] width 80 height 10
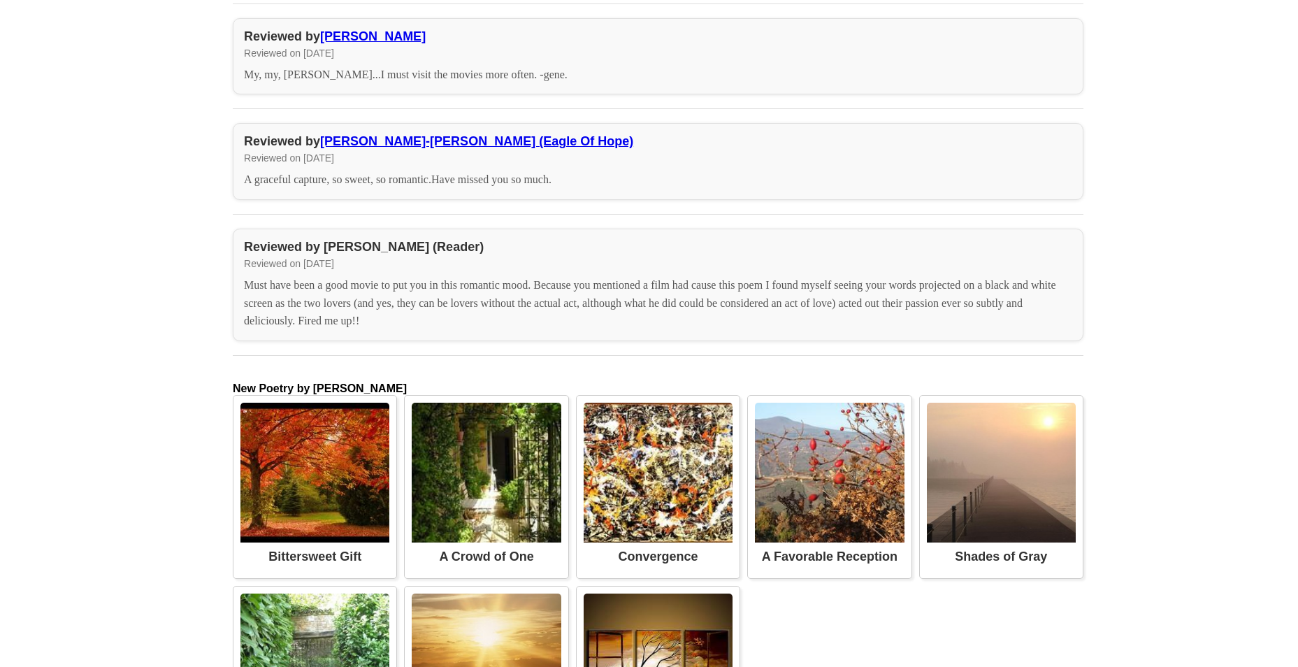
scroll to position [3810, 0]
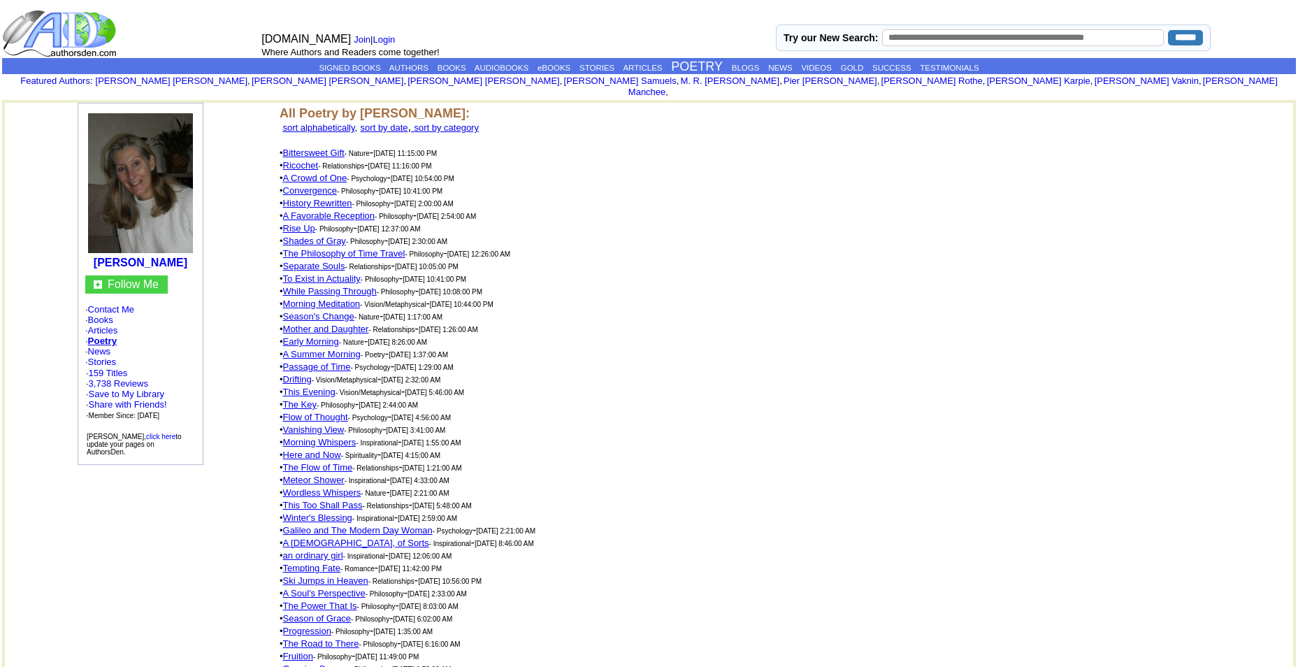
scroll to position [294, 0]
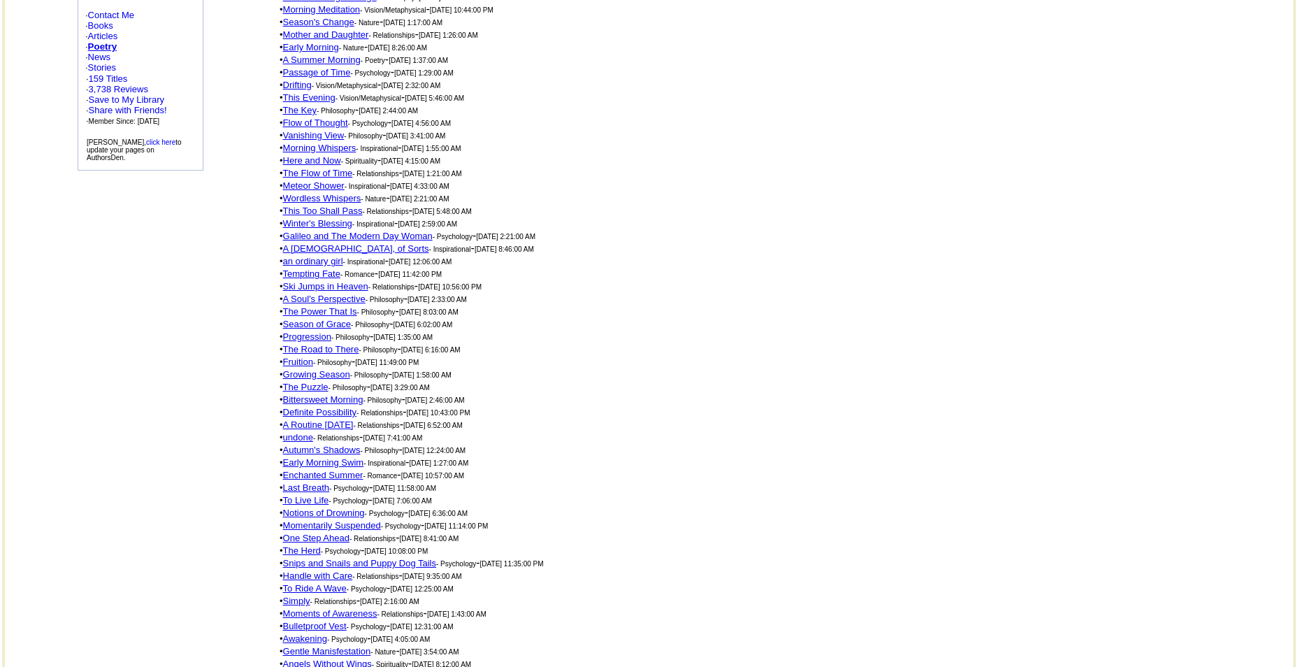
click at [305, 633] on link "Awakening" at bounding box center [305, 638] width 44 height 10
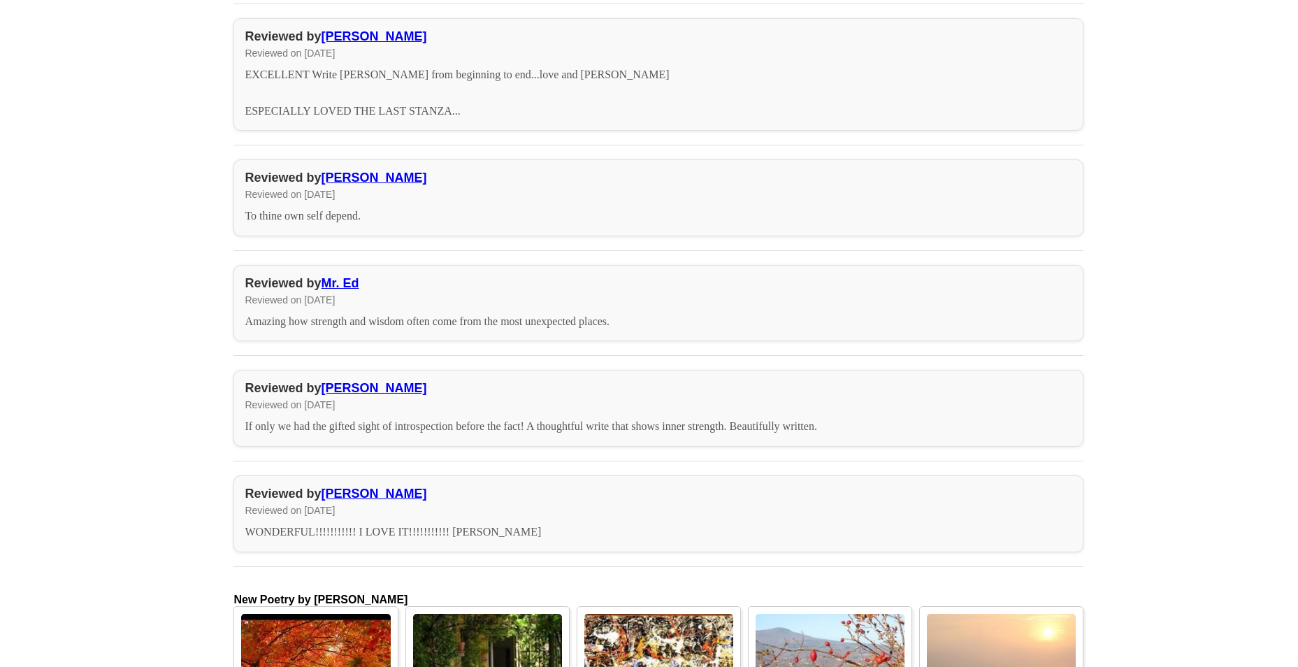
scroll to position [5731, 0]
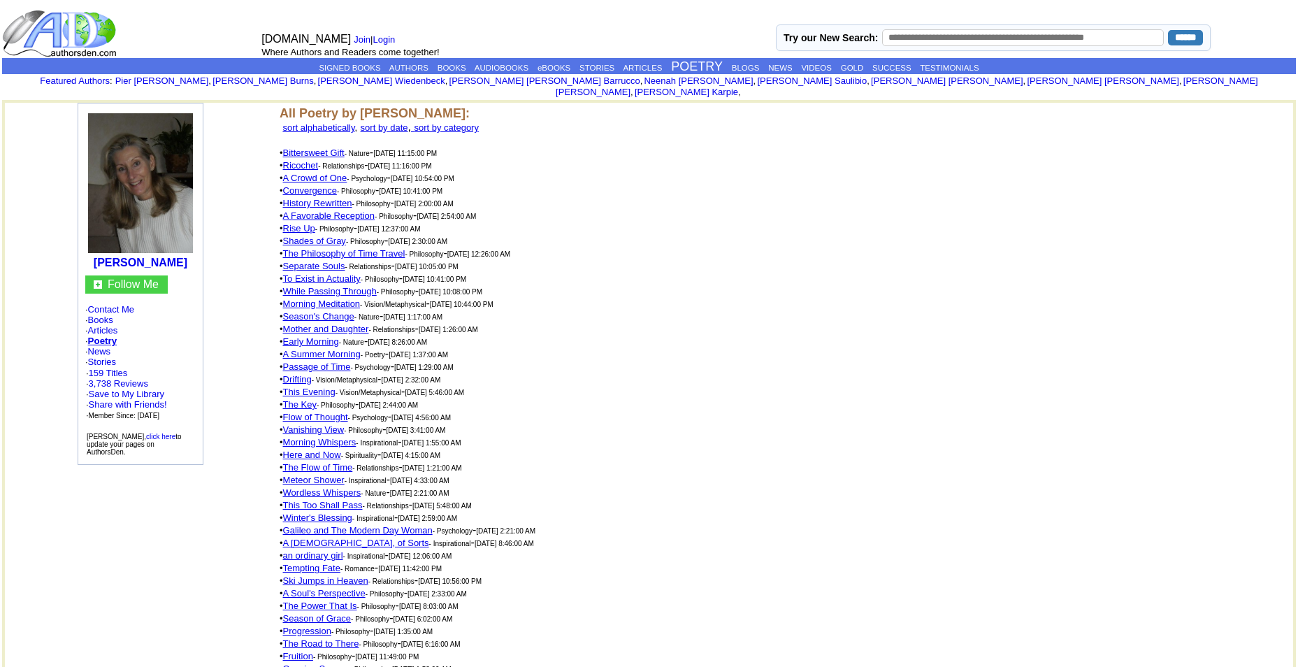
scroll to position [294, 0]
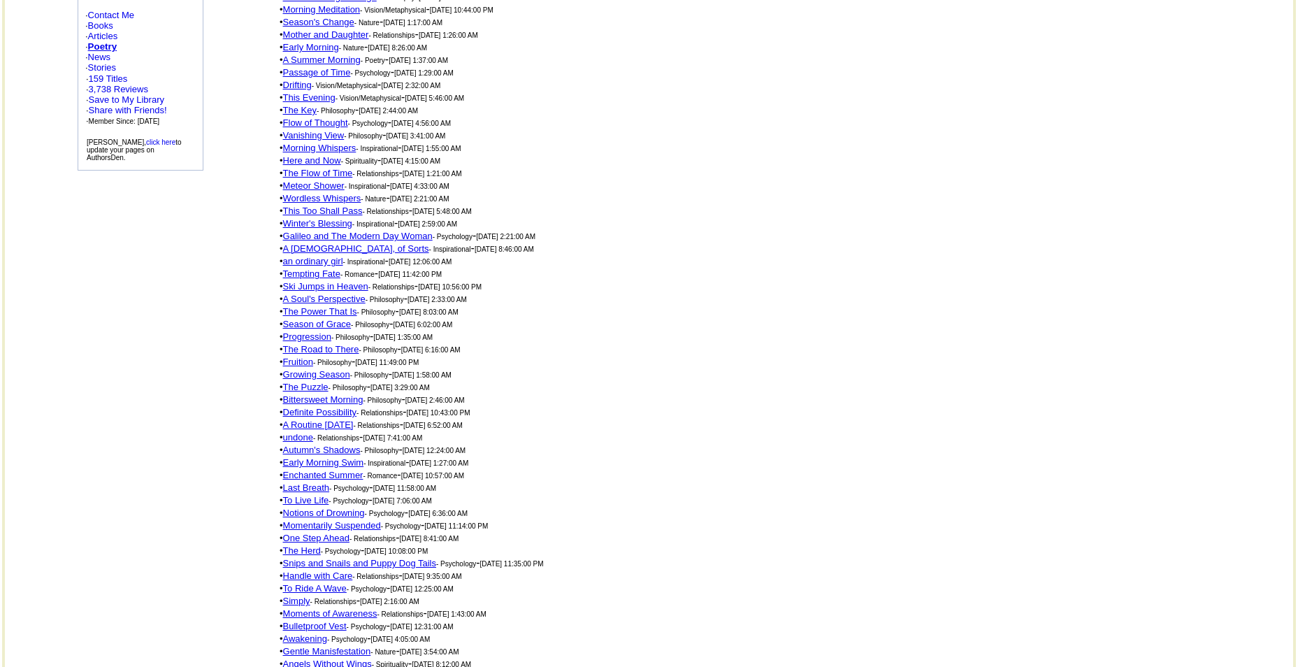
click at [303, 658] on link "Angels Without Wings" at bounding box center [327, 663] width 89 height 10
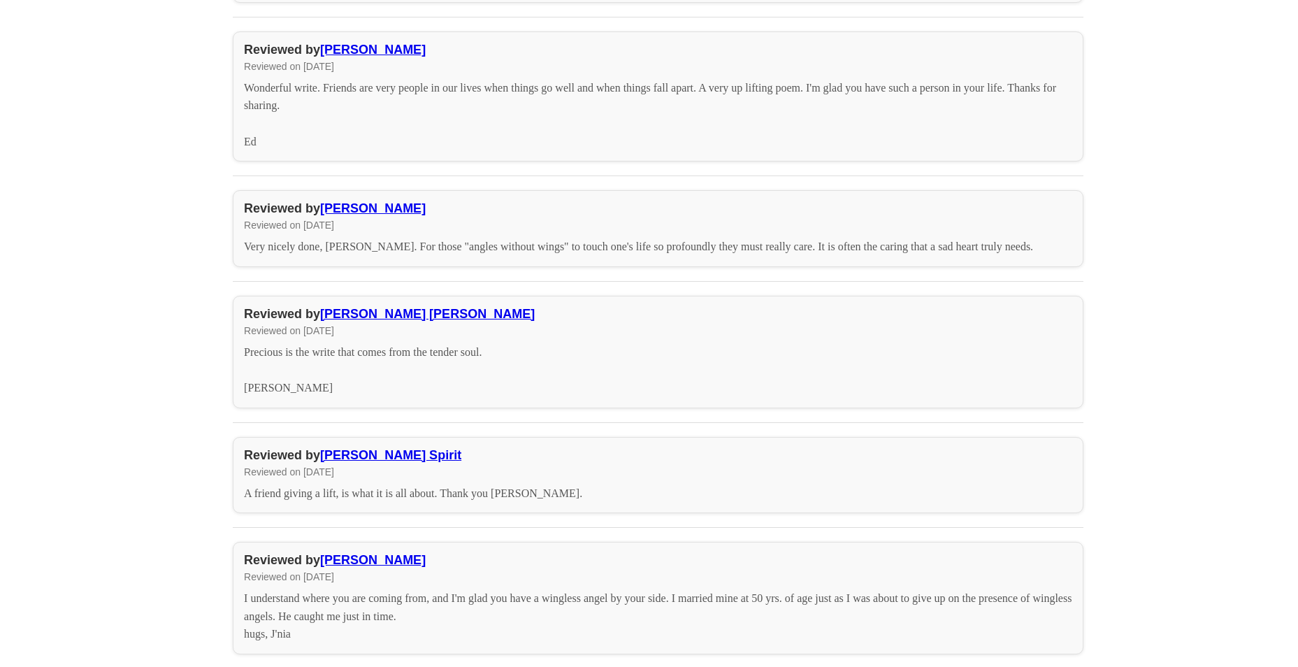
scroll to position [4333, 0]
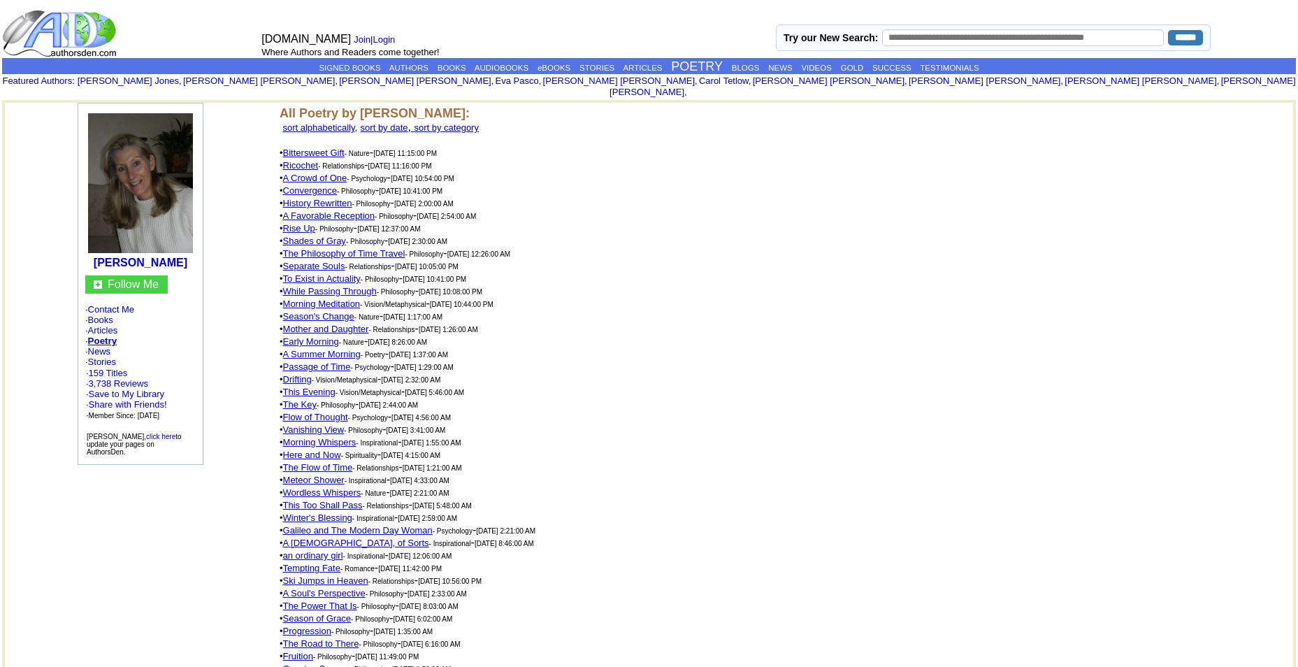
scroll to position [294, 0]
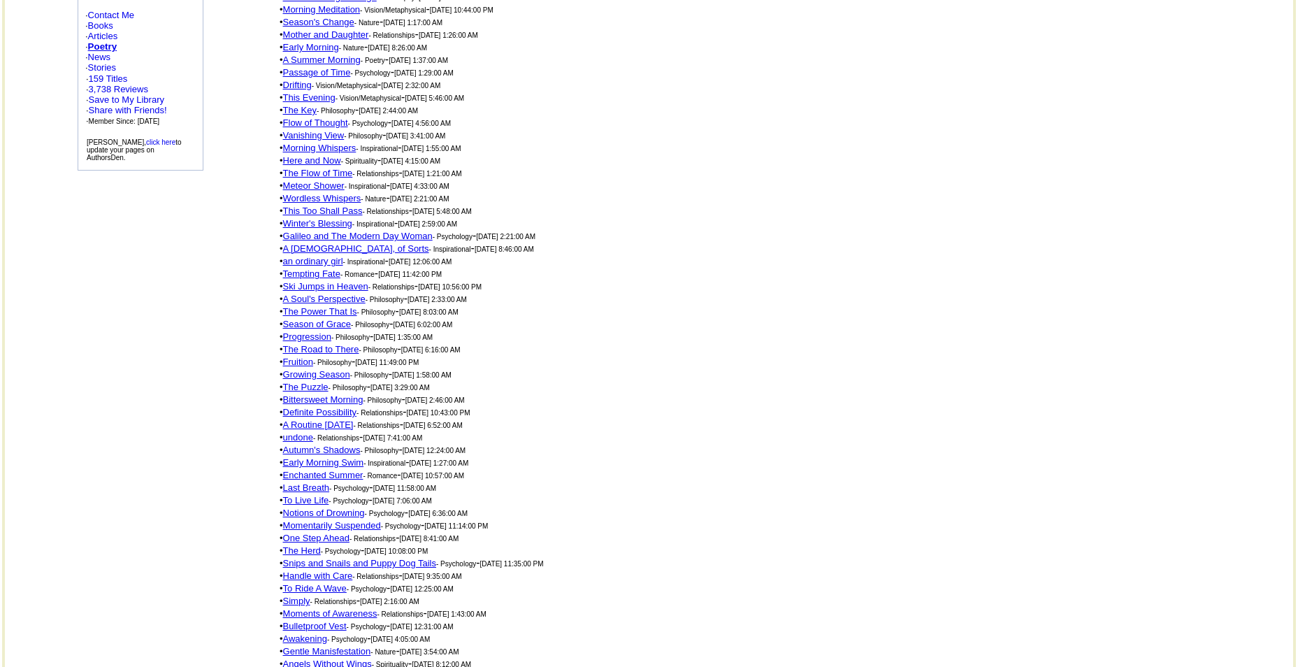
click at [312, 533] on link "One Step Ahead" at bounding box center [316, 538] width 66 height 10
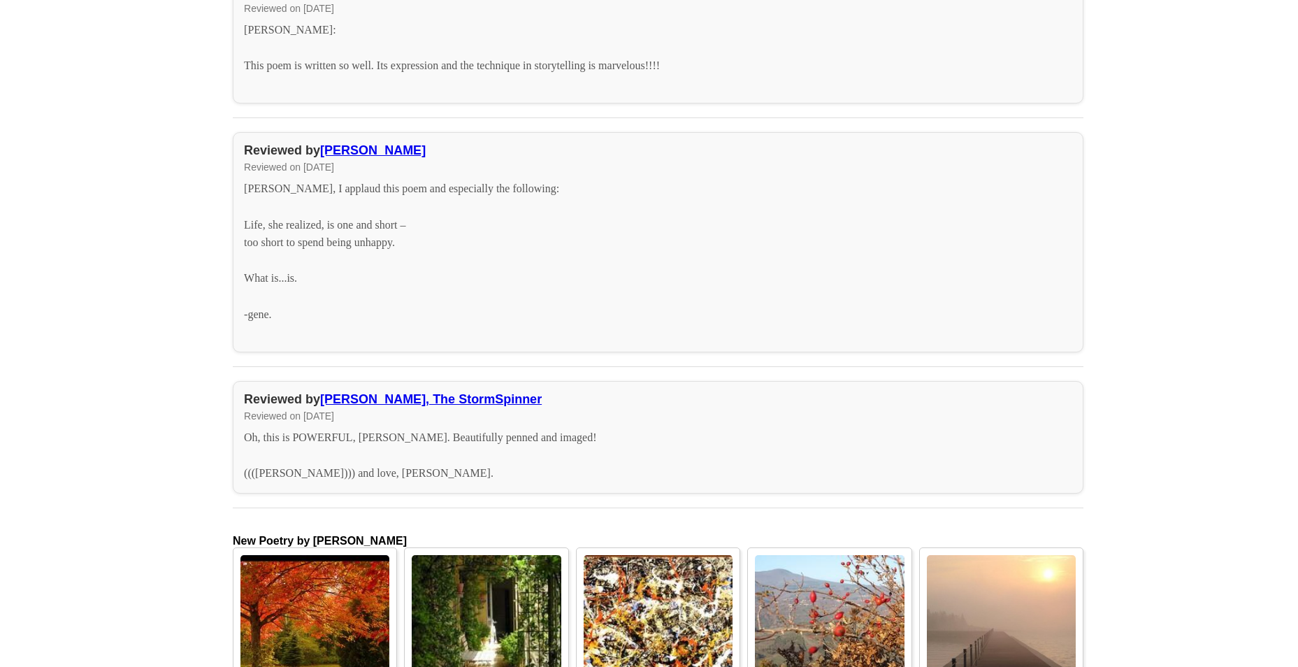
scroll to position [5172, 0]
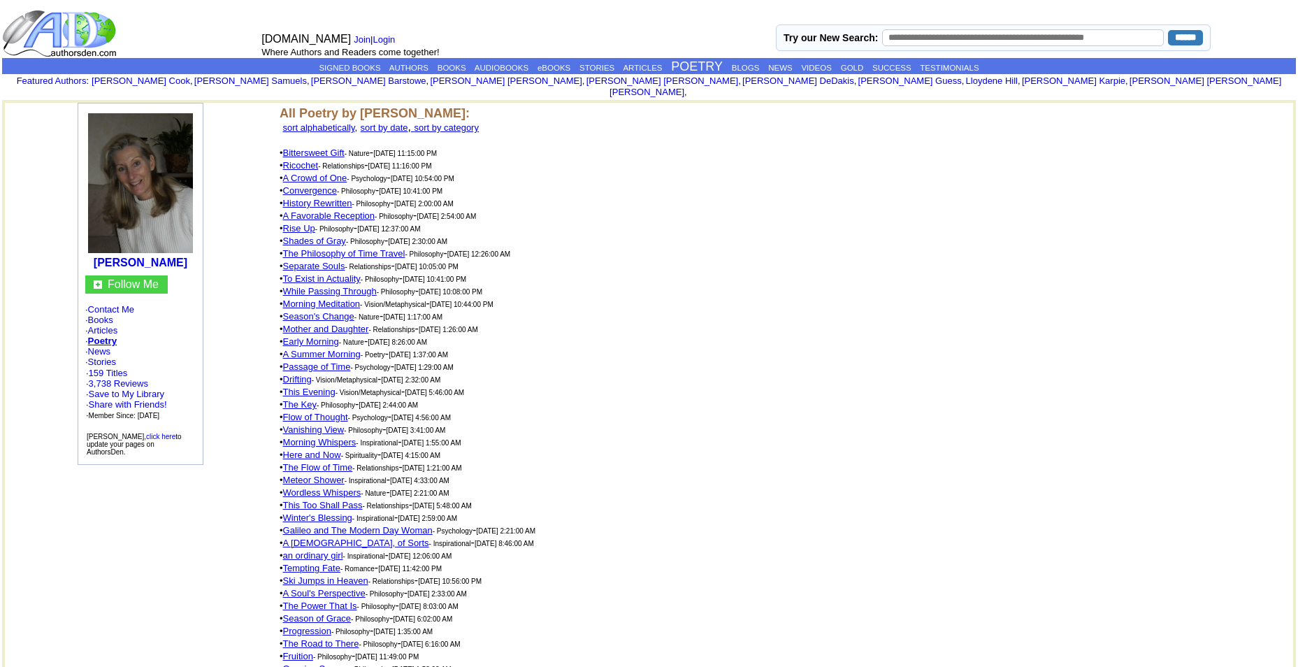
scroll to position [294, 0]
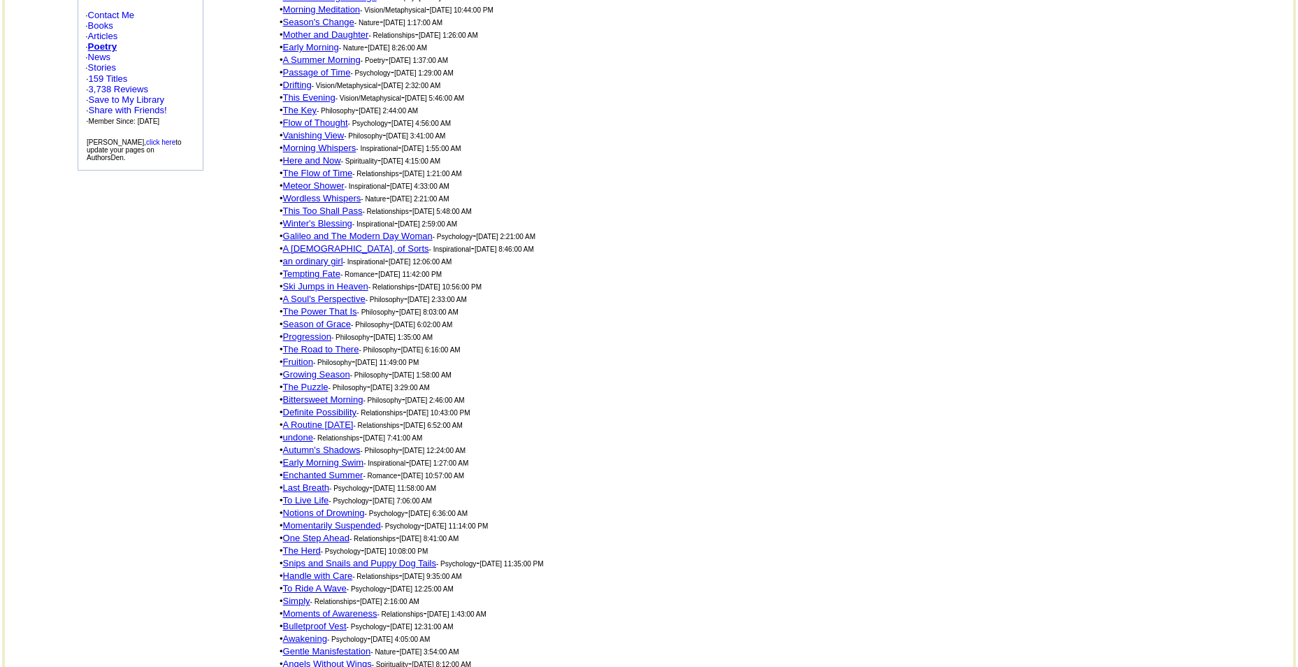
click at [302, 507] on link "Notions of Drowning" at bounding box center [324, 512] width 82 height 10
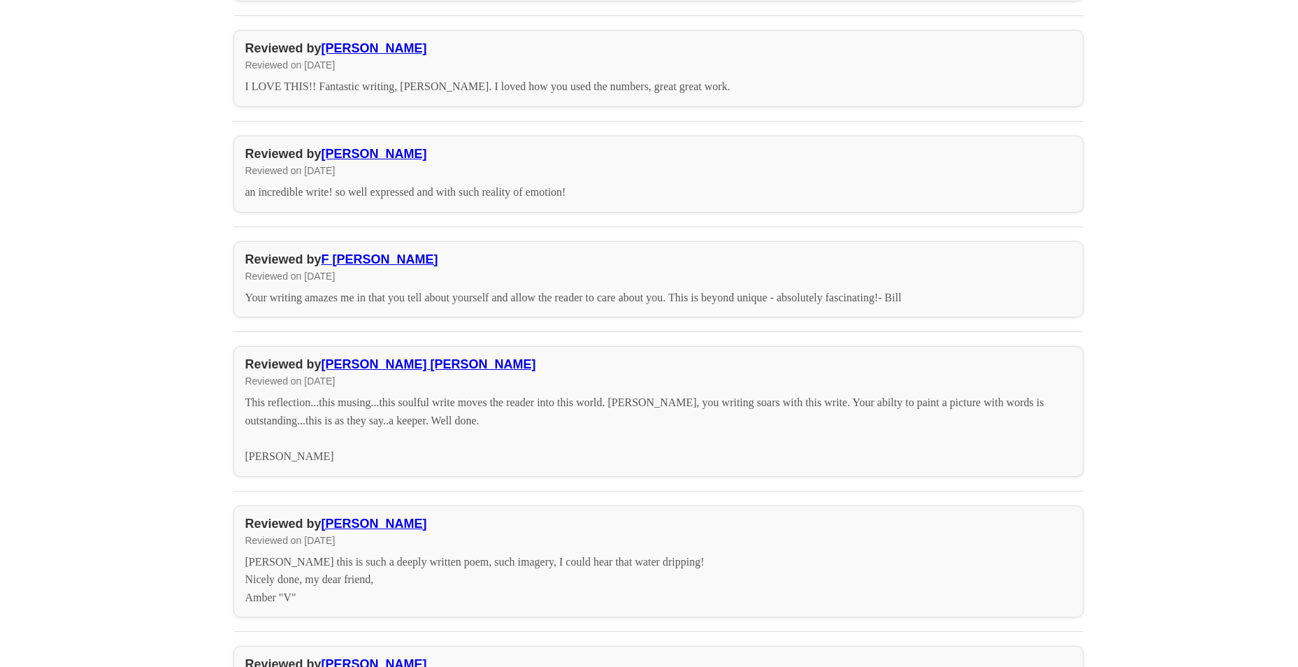
scroll to position [3005, 0]
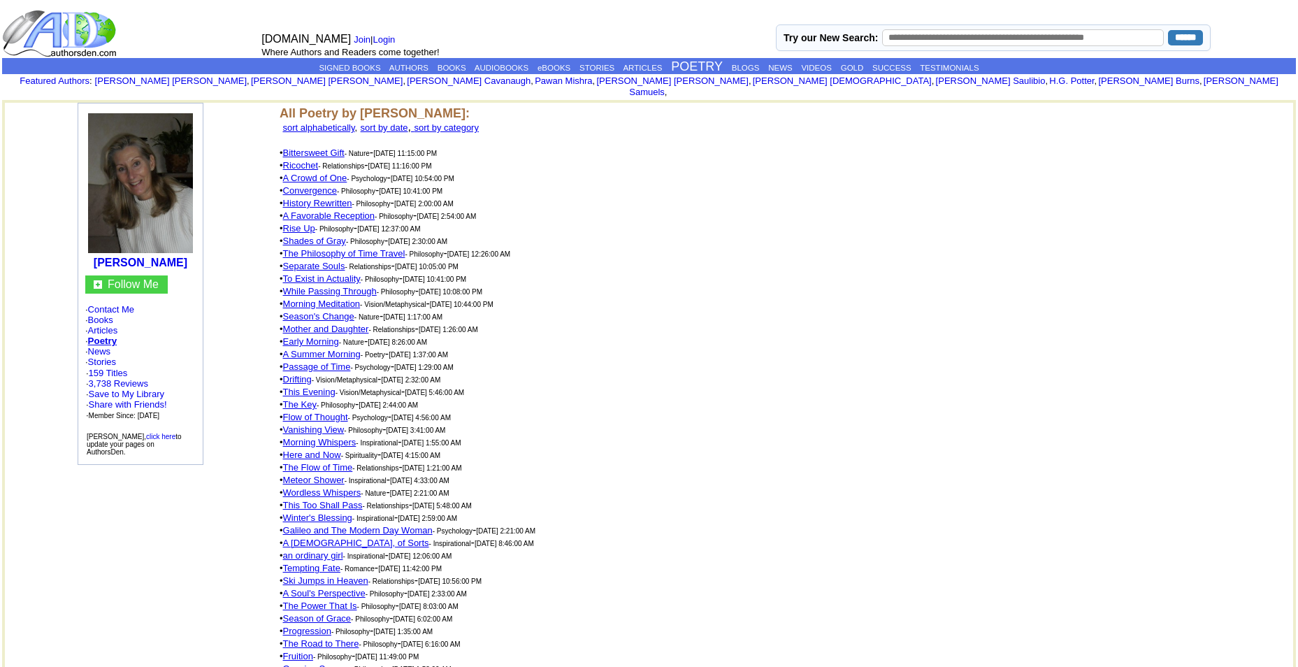
scroll to position [294, 0]
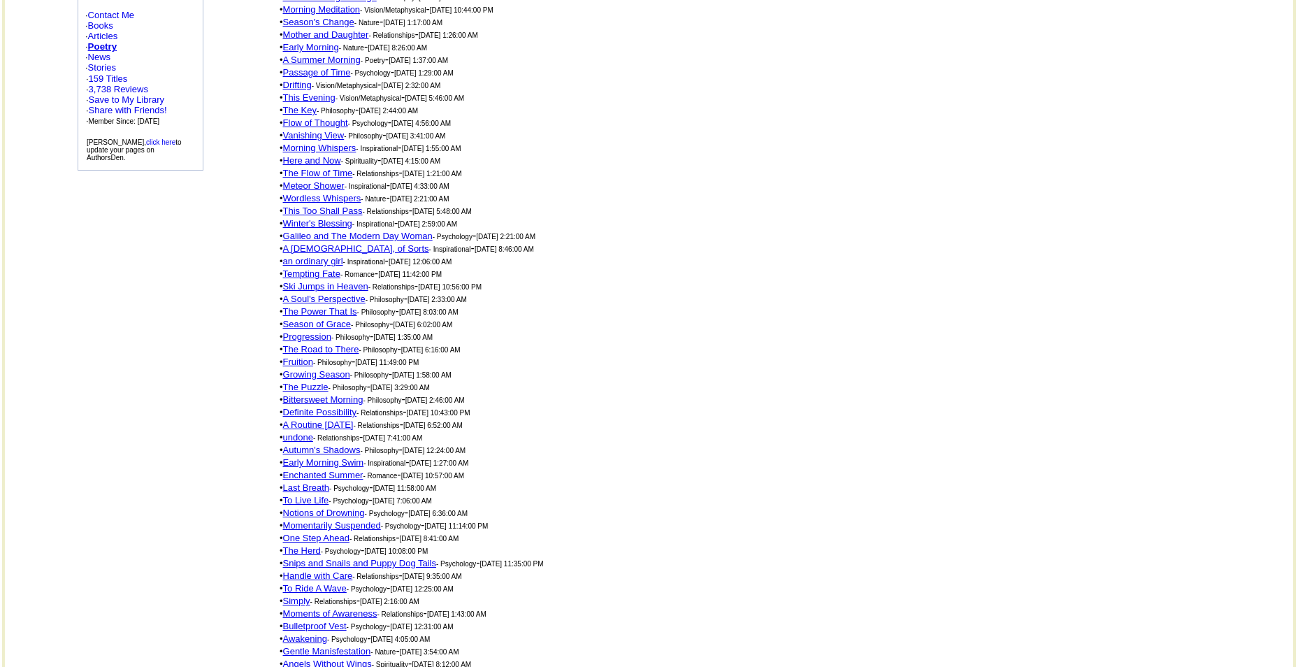
click at [309, 319] on link "Season of Grace" at bounding box center [317, 324] width 68 height 10
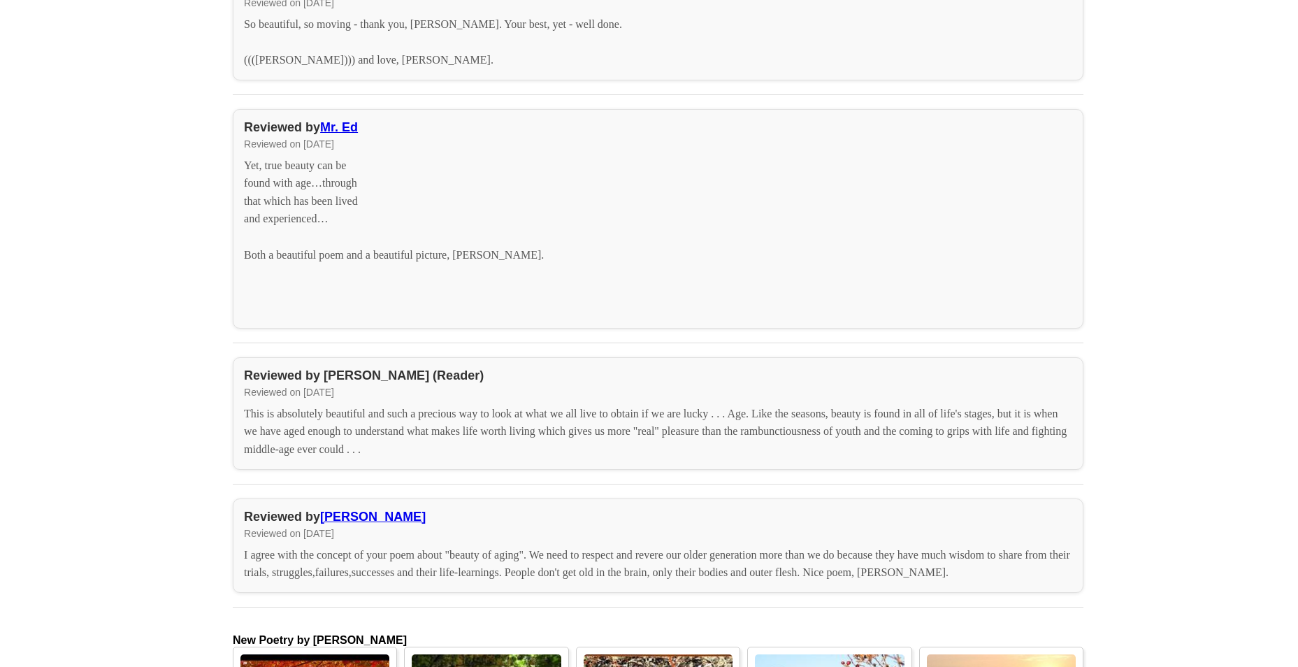
scroll to position [5451, 0]
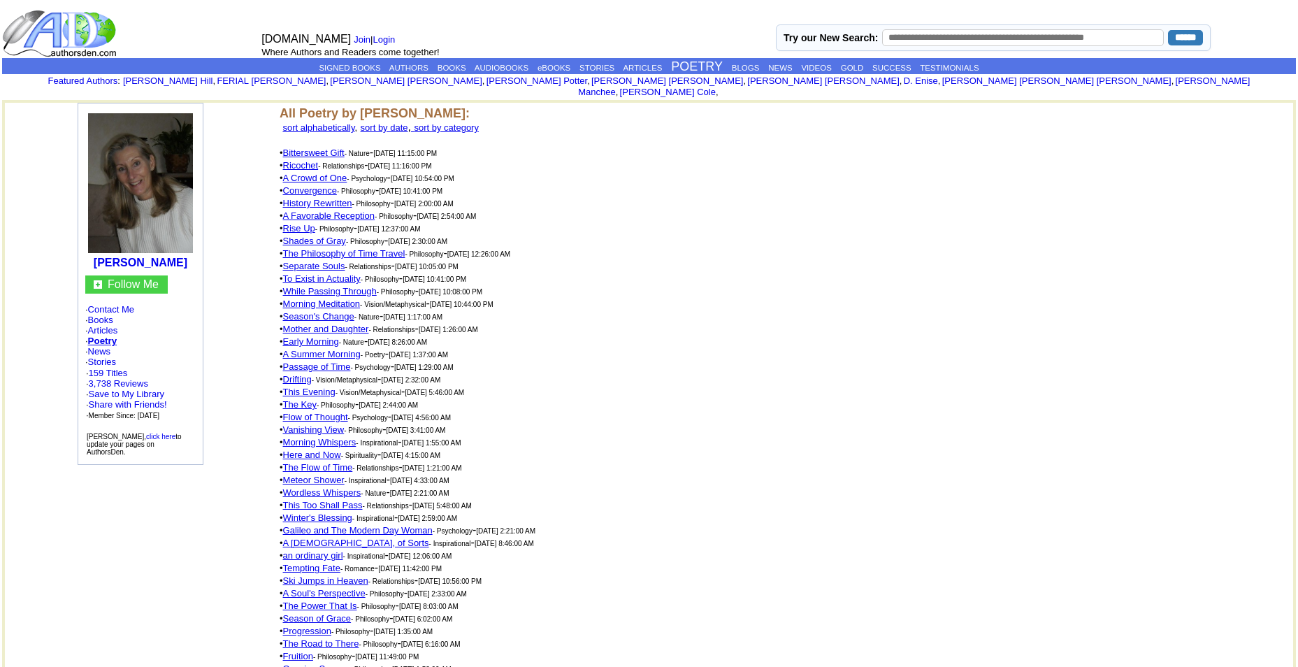
scroll to position [294, 0]
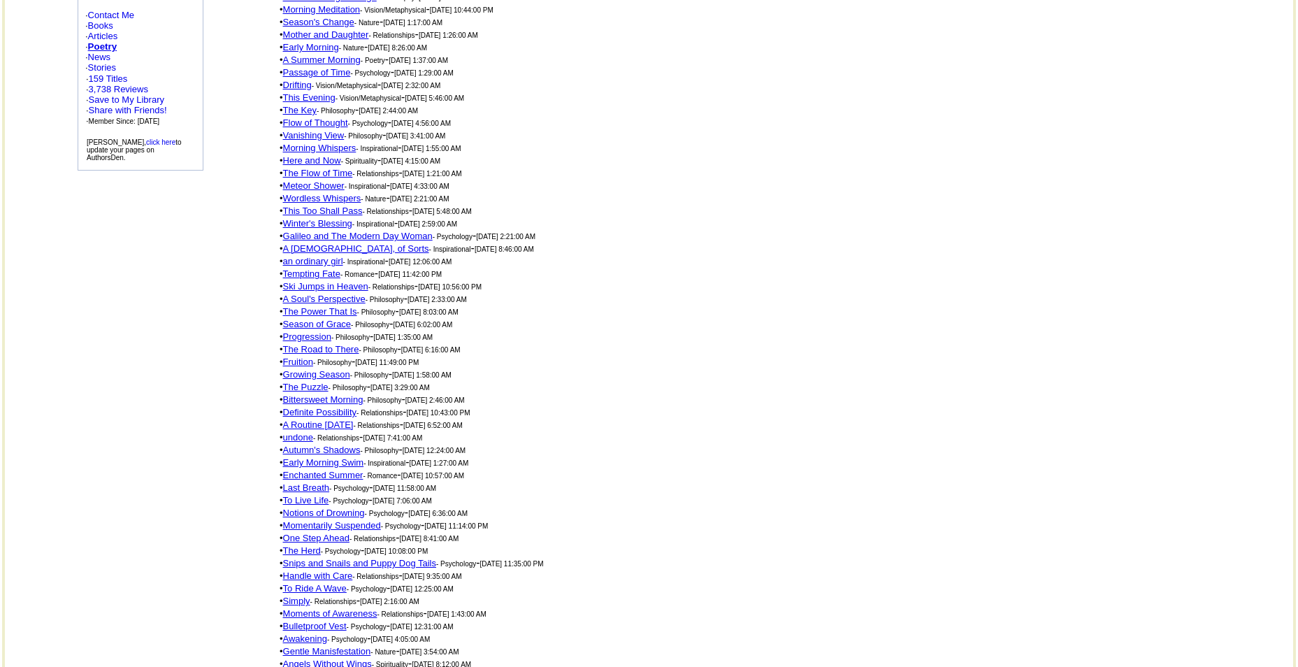
click at [322, 407] on link "Definite Possibility" at bounding box center [320, 412] width 74 height 10
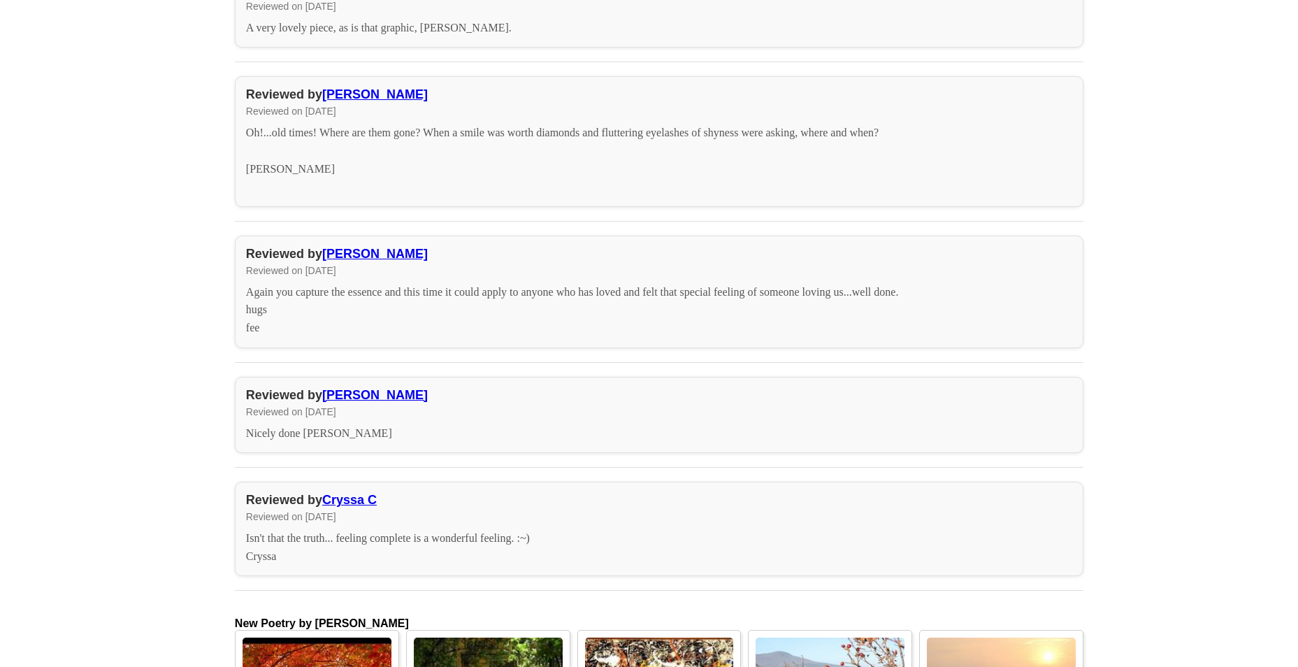
scroll to position [4403, 0]
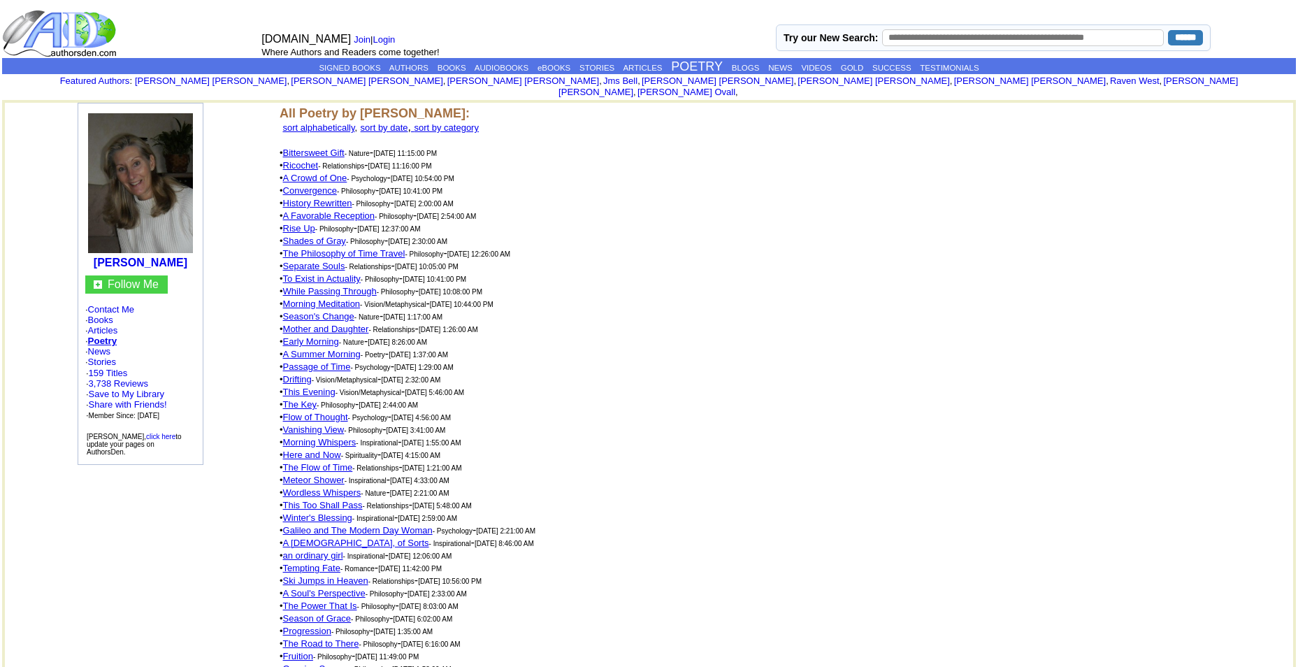
scroll to position [294, 0]
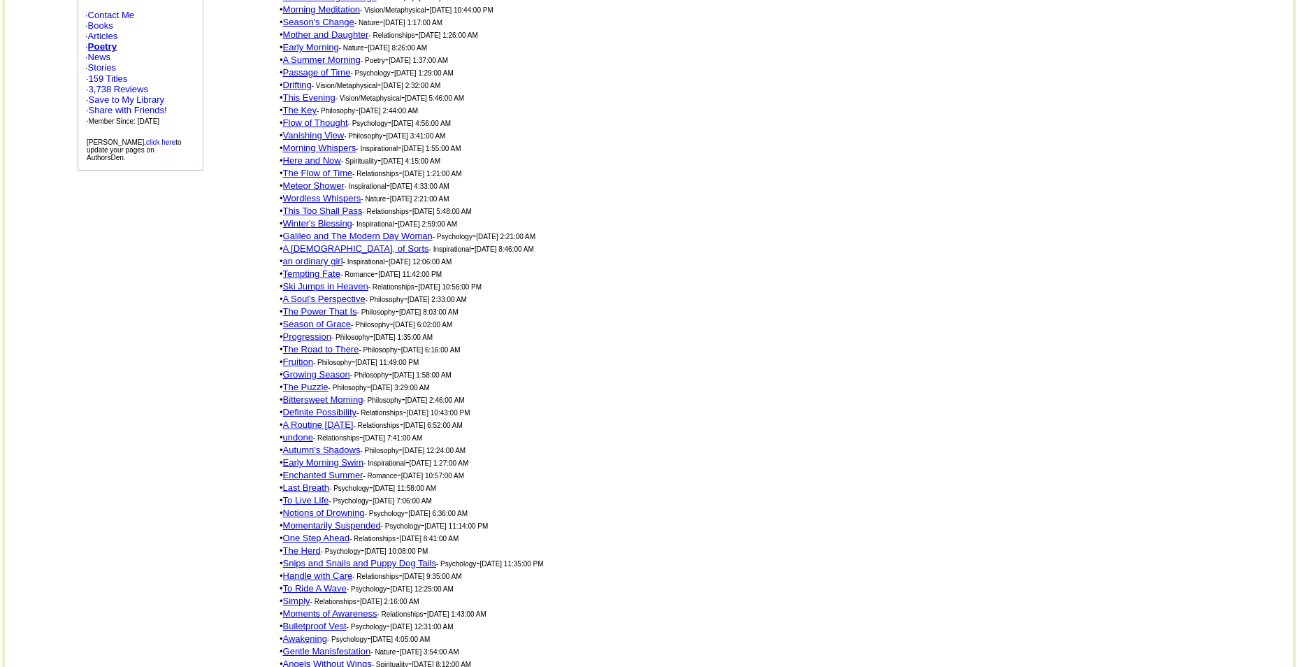
click at [301, 432] on link "undone" at bounding box center [298, 437] width 30 height 10
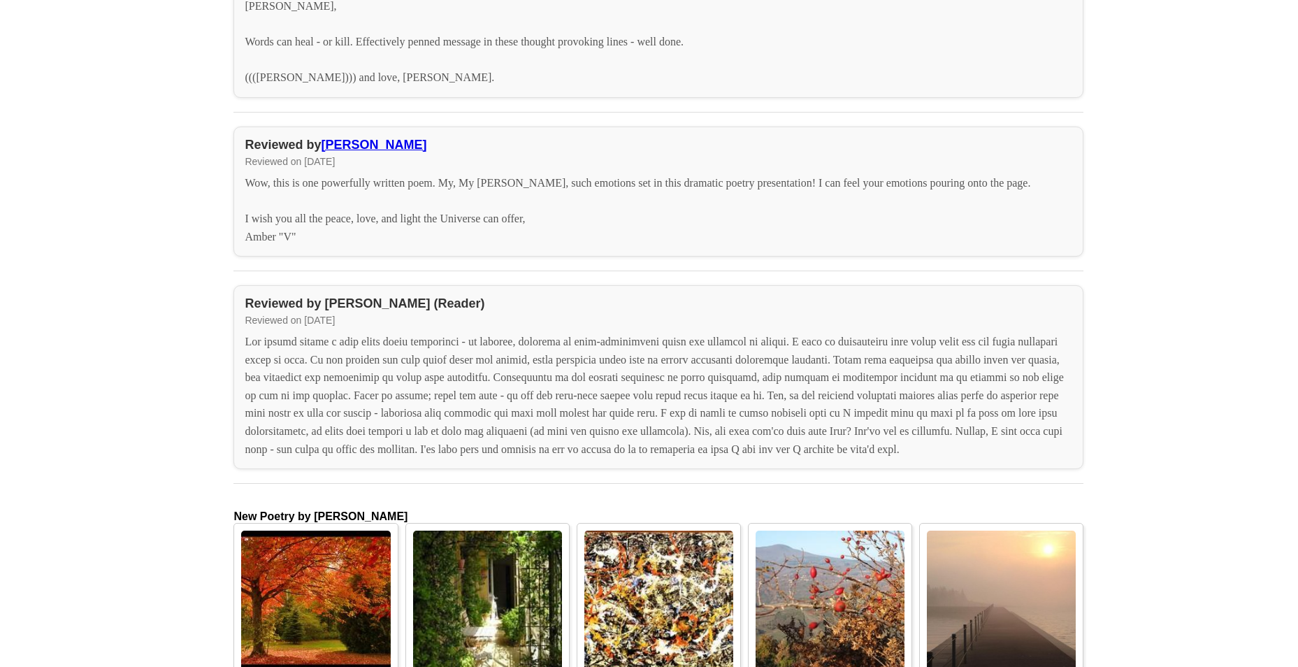
scroll to position [5521, 0]
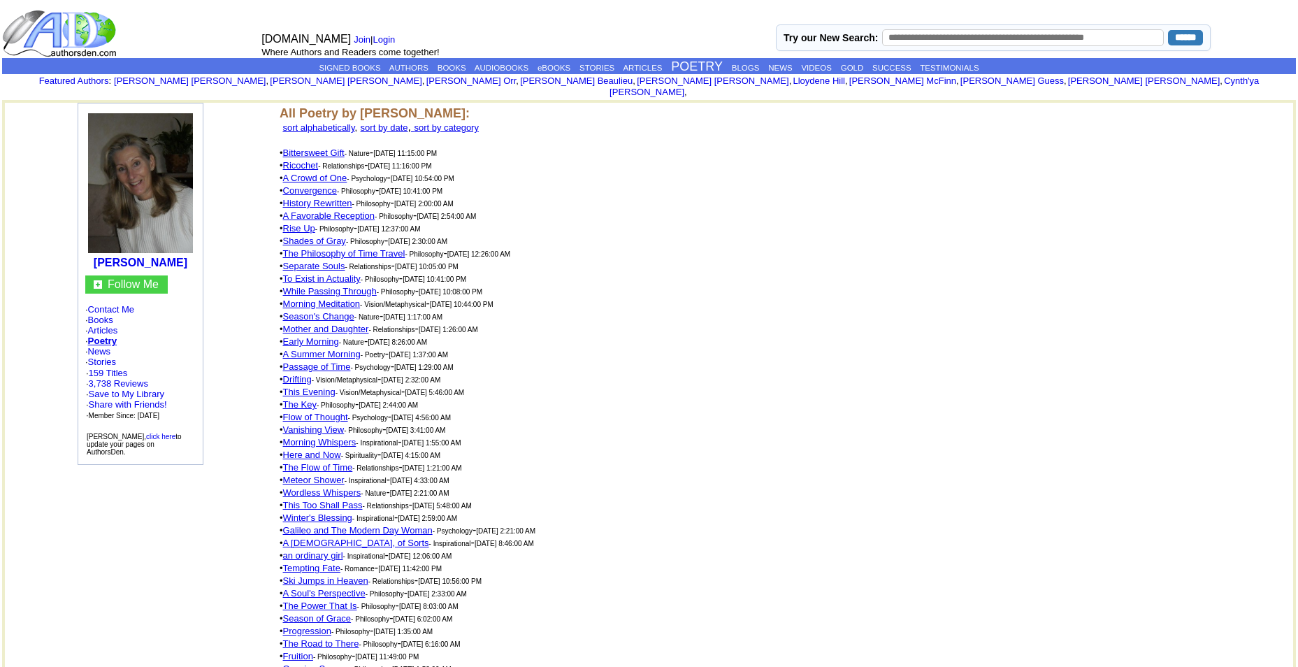
scroll to position [294, 0]
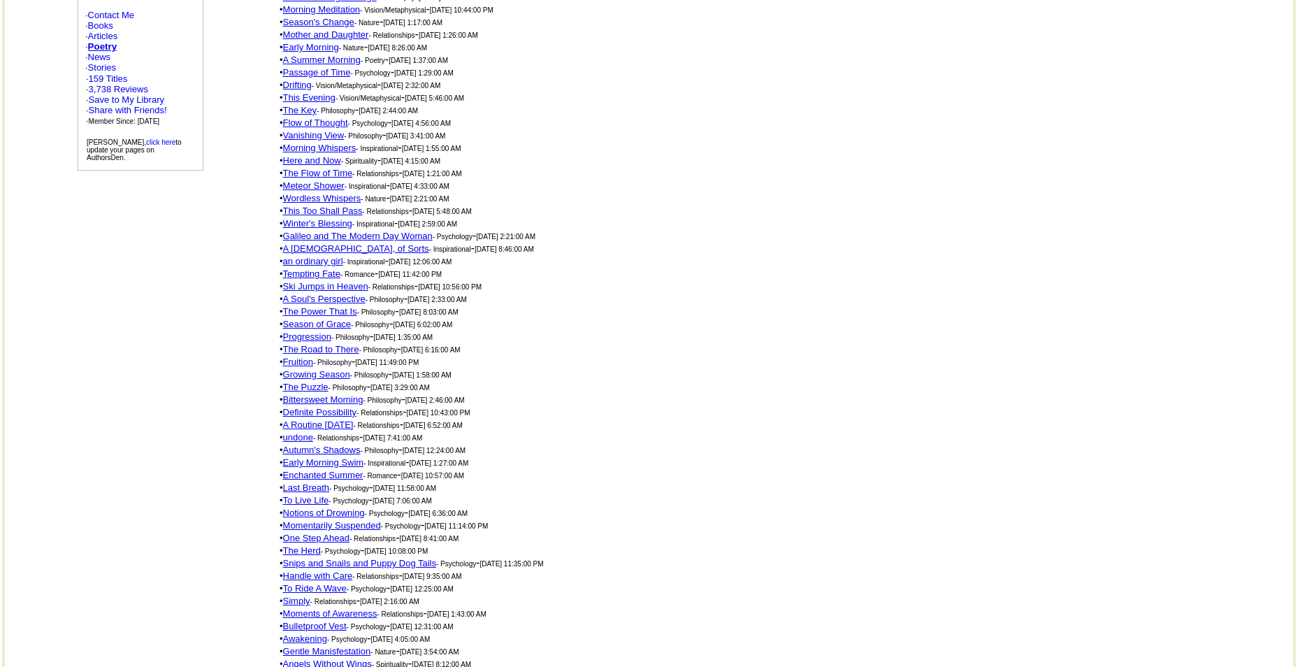
click at [330, 457] on link "Early Morning Swim" at bounding box center [323, 462] width 81 height 10
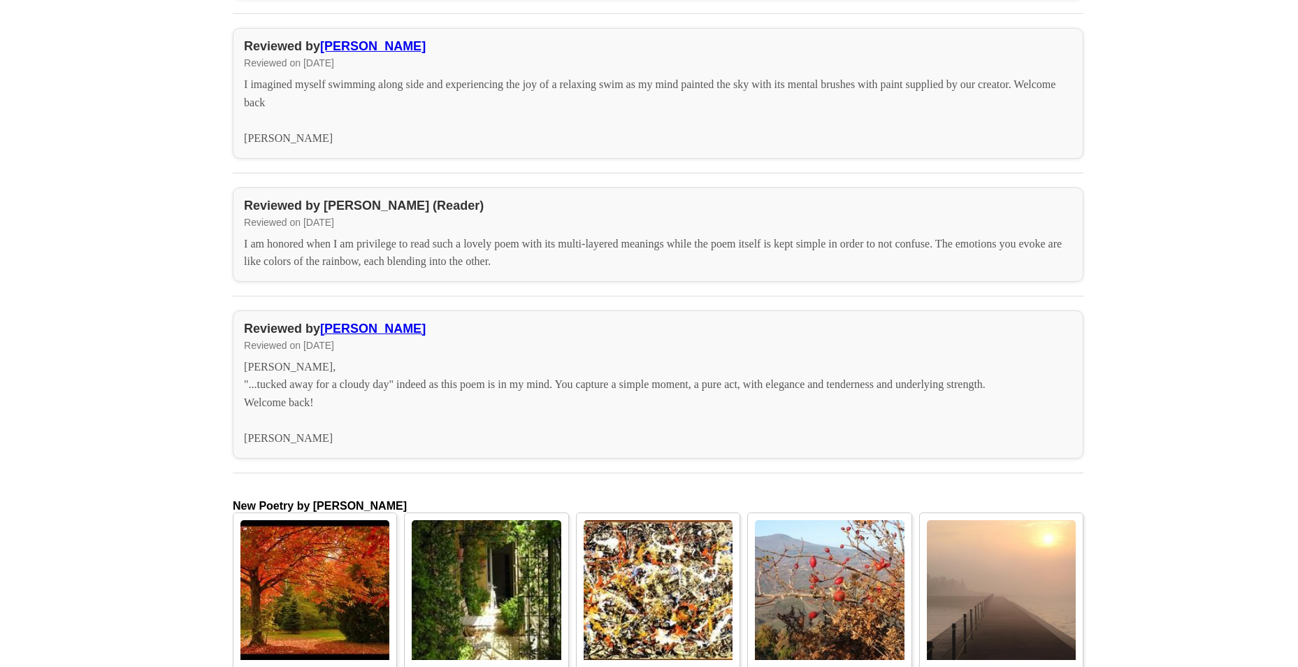
scroll to position [5381, 0]
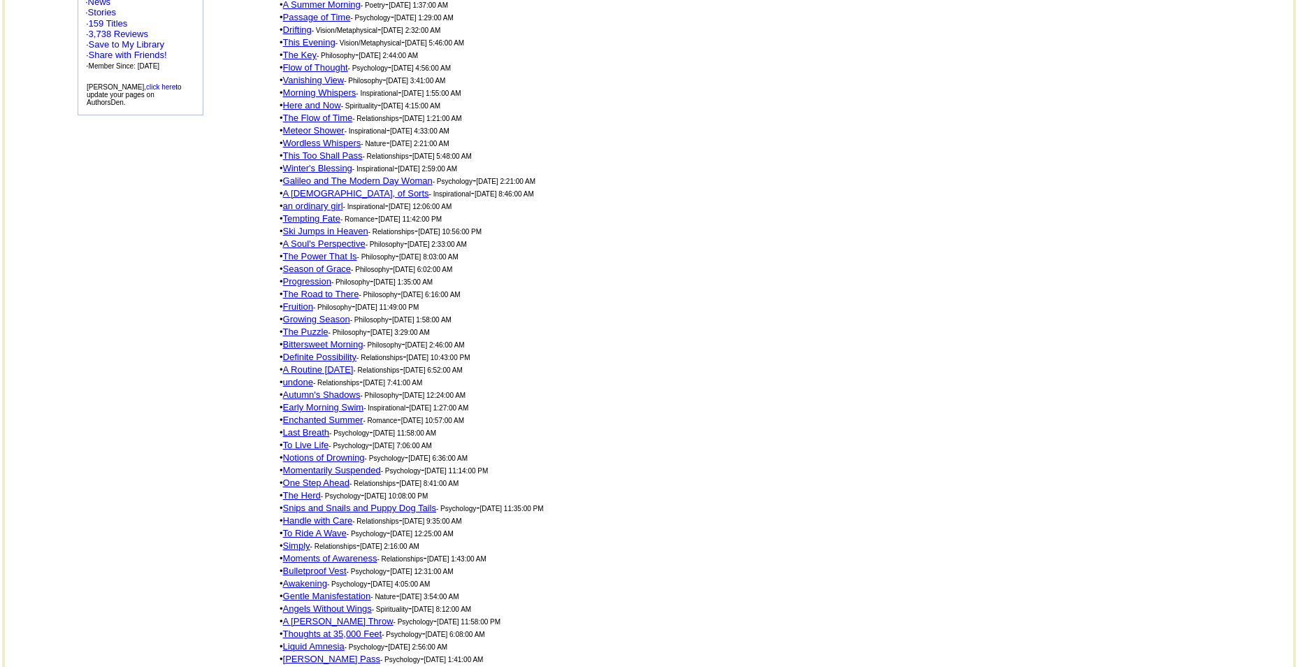
scroll to position [364, 0]
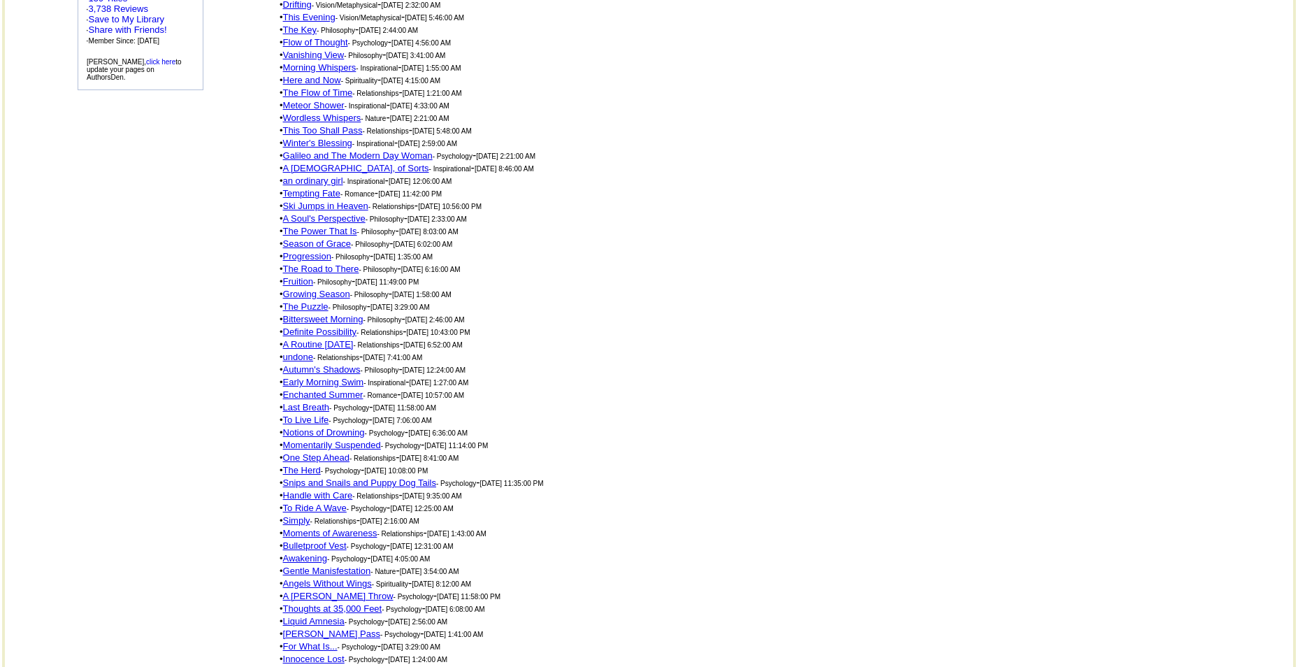
click at [312, 452] on link "One Step Ahead" at bounding box center [316, 457] width 66 height 10
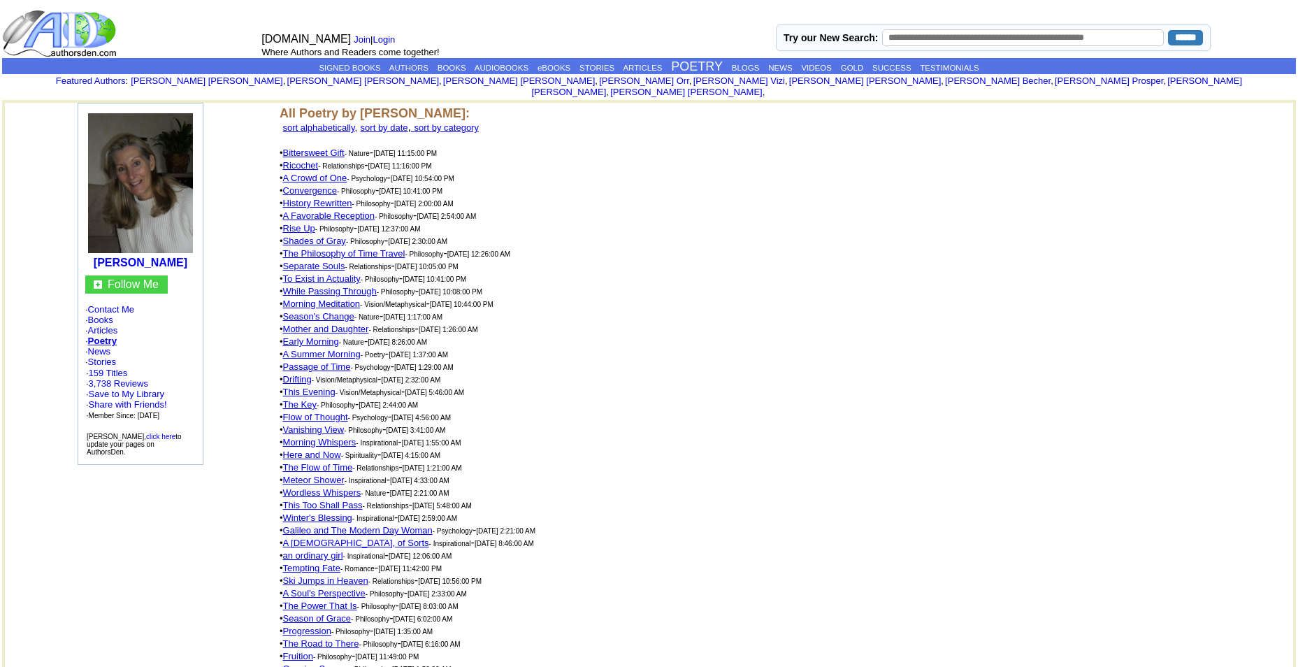
scroll to position [364, 0]
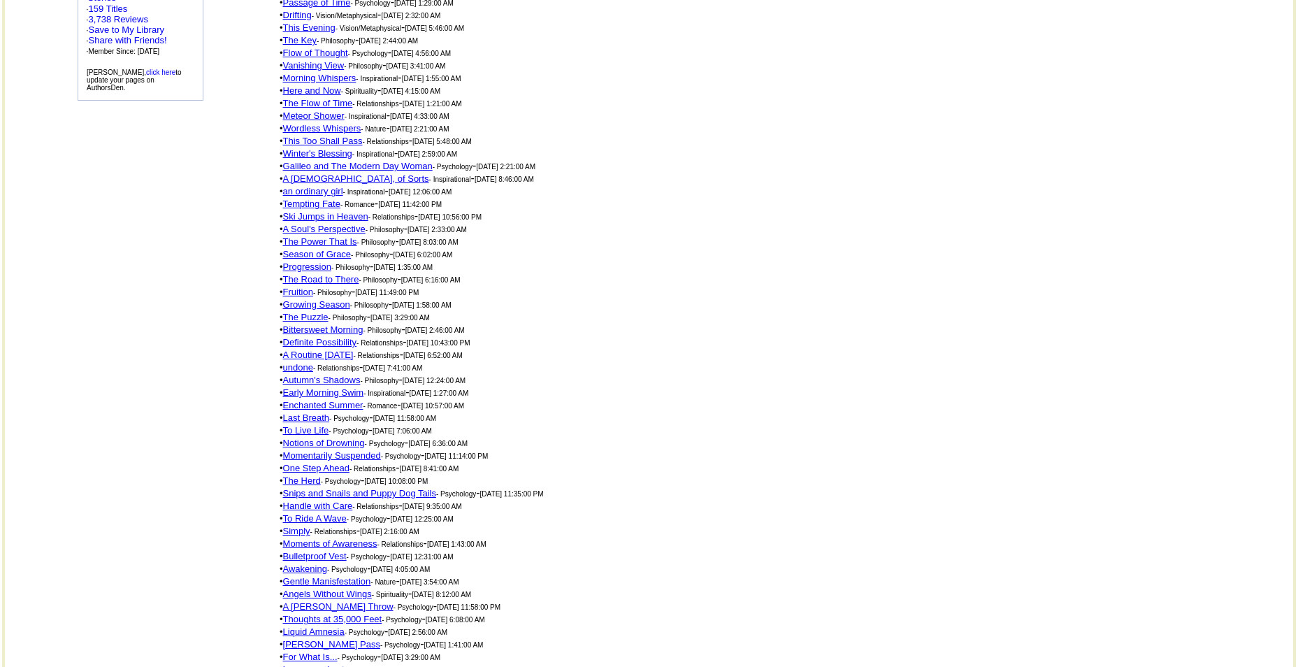
click at [301, 425] on link "To Live Life" at bounding box center [306, 430] width 46 height 10
